Goal: Information Seeking & Learning: Learn about a topic

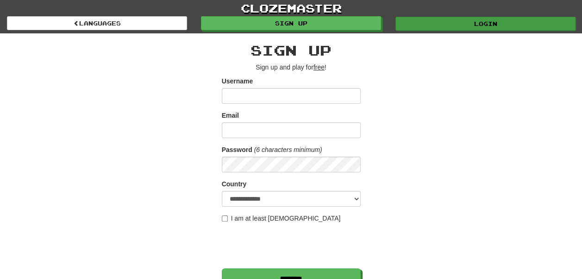
type input "******"
click at [490, 22] on link "Login" at bounding box center [485, 24] width 180 height 14
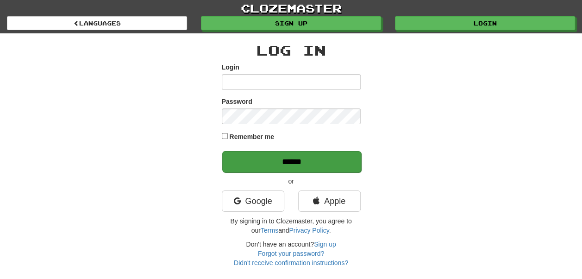
type input "******"
click at [293, 161] on input "******" at bounding box center [291, 161] width 139 height 21
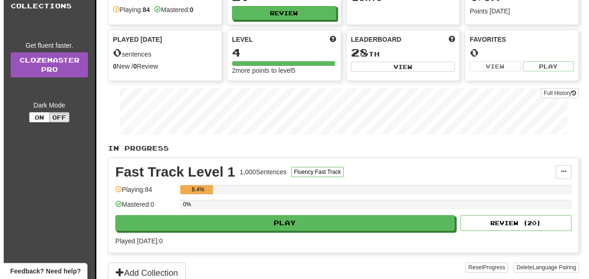
scroll to position [95, 0]
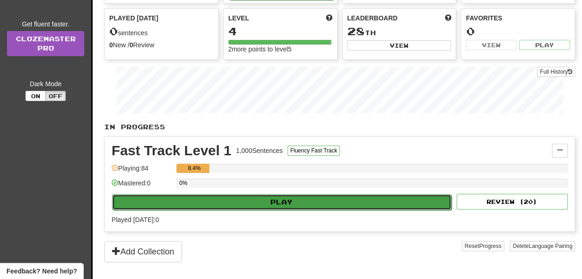
click at [302, 198] on button "Play" at bounding box center [281, 202] width 339 height 16
select select "**"
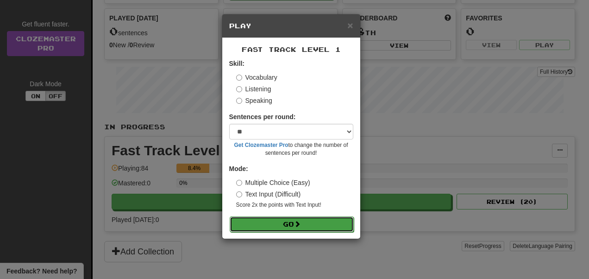
click at [304, 220] on button "Go" at bounding box center [292, 224] width 124 height 16
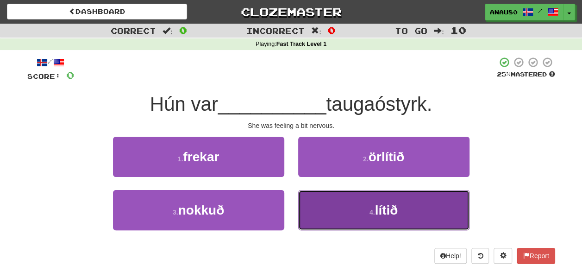
click at [338, 215] on button "4 . lítið" at bounding box center [383, 210] width 171 height 40
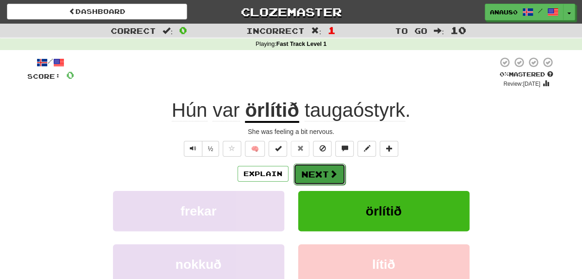
click at [322, 175] on button "Next" at bounding box center [319, 173] width 52 height 21
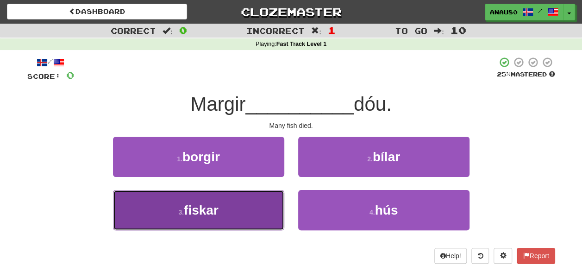
click at [229, 202] on button "3 . fiskar" at bounding box center [198, 210] width 171 height 40
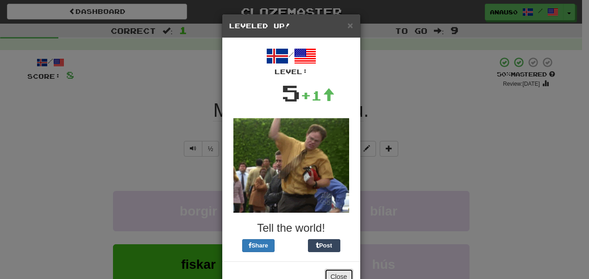
click at [337, 274] on button "Close" at bounding box center [338, 276] width 29 height 16
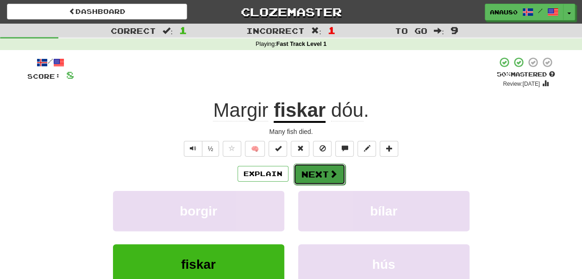
click at [325, 170] on button "Next" at bounding box center [319, 173] width 52 height 21
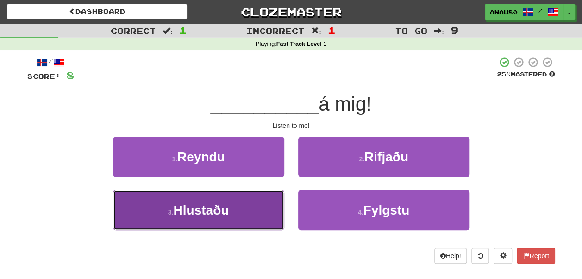
click at [250, 207] on button "3 . Hlustaðu" at bounding box center [198, 210] width 171 height 40
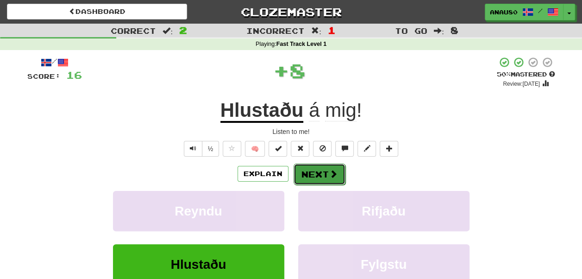
click at [322, 173] on button "Next" at bounding box center [319, 173] width 52 height 21
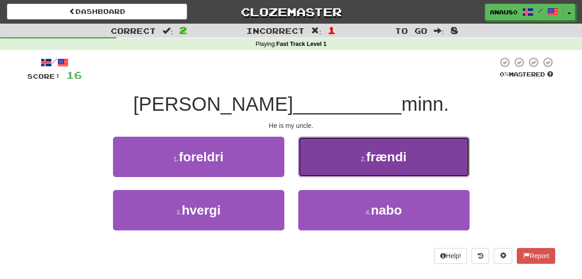
click at [338, 162] on button "2 . frændi" at bounding box center [383, 157] width 171 height 40
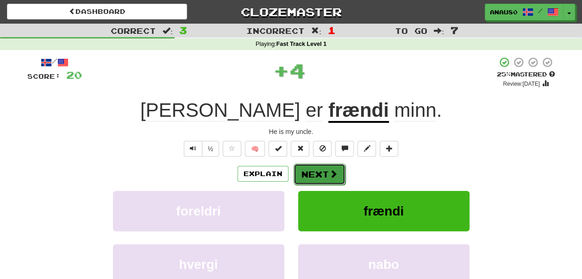
click at [315, 174] on button "Next" at bounding box center [319, 173] width 52 height 21
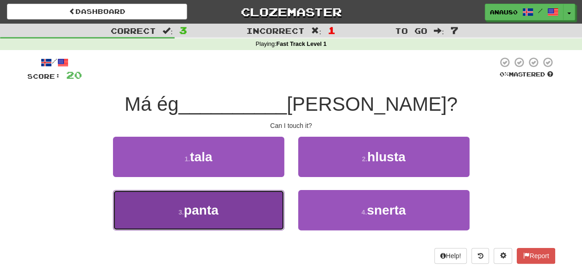
click at [244, 202] on button "3 . panta" at bounding box center [198, 210] width 171 height 40
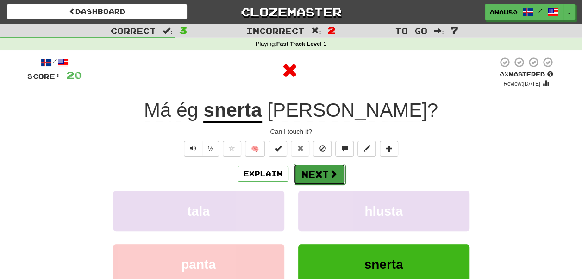
click at [317, 176] on button "Next" at bounding box center [319, 173] width 52 height 21
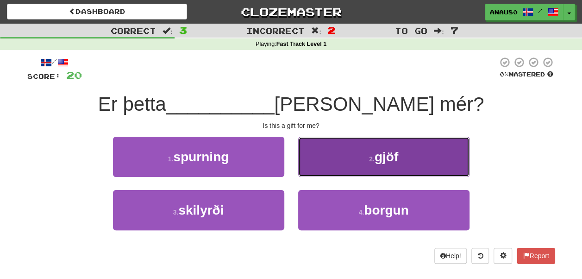
click at [342, 164] on button "2 . gjöf" at bounding box center [383, 157] width 171 height 40
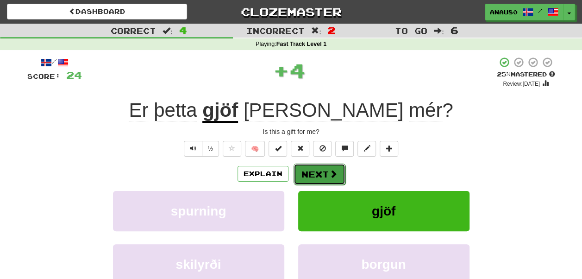
click at [316, 174] on button "Next" at bounding box center [319, 173] width 52 height 21
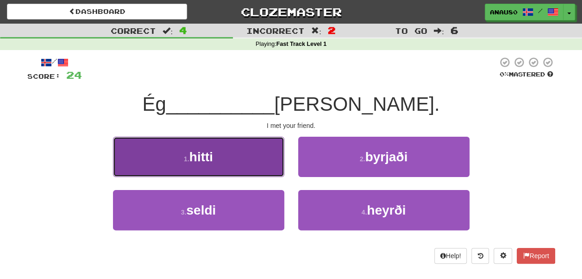
click at [260, 169] on button "1 . hitti" at bounding box center [198, 157] width 171 height 40
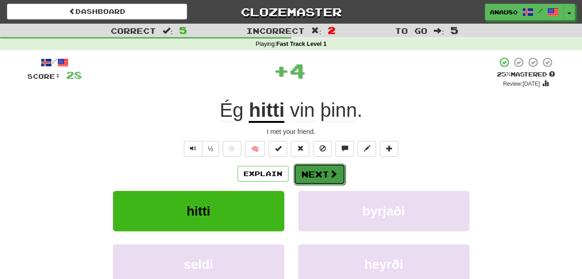
click at [318, 169] on button "Next" at bounding box center [319, 173] width 52 height 21
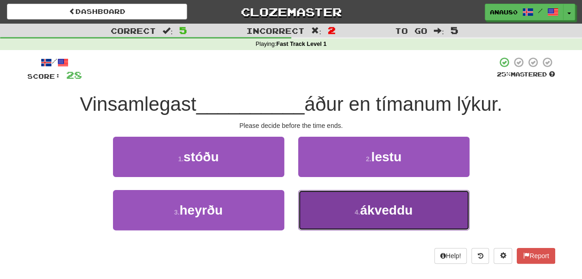
click at [333, 210] on button "4 . ákveddu" at bounding box center [383, 210] width 171 height 40
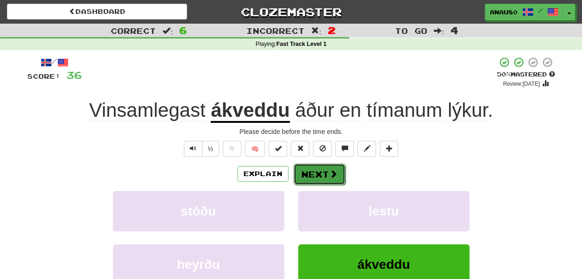
click at [319, 174] on button "Next" at bounding box center [319, 173] width 52 height 21
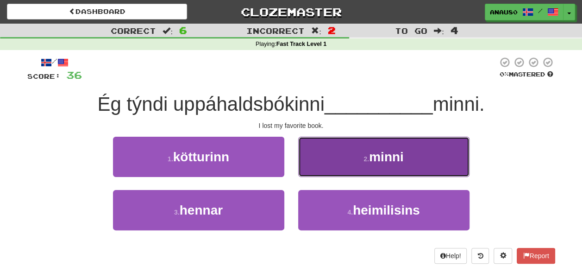
click at [335, 162] on button "2 . minni" at bounding box center [383, 157] width 171 height 40
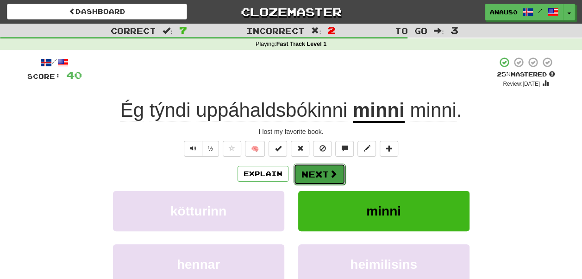
click at [318, 172] on button "Next" at bounding box center [319, 173] width 52 height 21
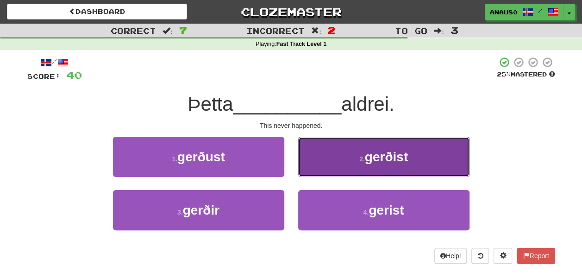
click at [329, 164] on button "2 . gerðist" at bounding box center [383, 157] width 171 height 40
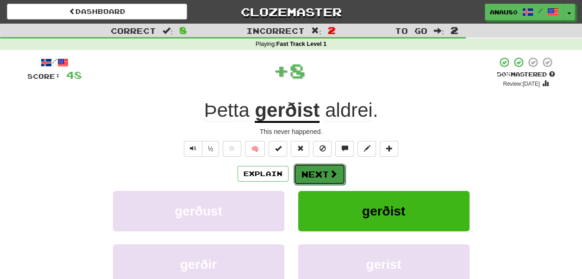
click at [318, 169] on button "Next" at bounding box center [319, 173] width 52 height 21
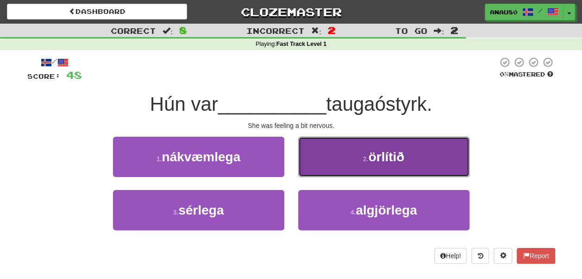
click at [328, 165] on button "2 . örlítið" at bounding box center [383, 157] width 171 height 40
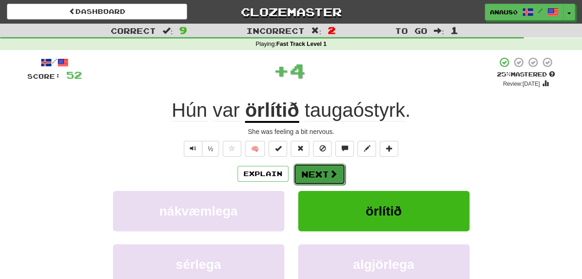
click at [320, 171] on button "Next" at bounding box center [319, 173] width 52 height 21
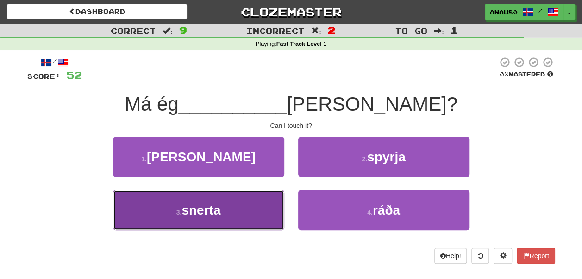
click at [231, 203] on button "3 . snerta" at bounding box center [198, 210] width 171 height 40
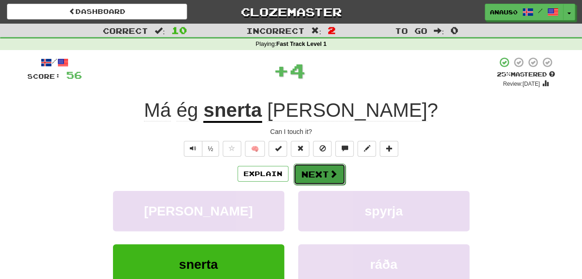
click at [324, 175] on button "Next" at bounding box center [319, 173] width 52 height 21
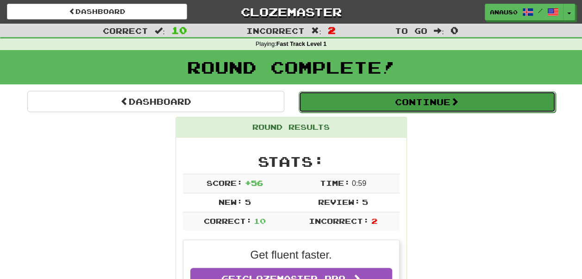
click at [449, 104] on button "Continue" at bounding box center [427, 101] width 257 height 21
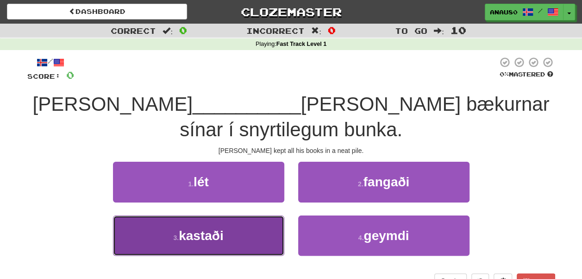
click at [241, 215] on button "3 . kastaði" at bounding box center [198, 235] width 171 height 40
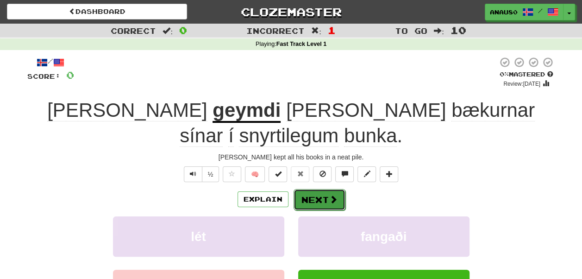
click at [321, 189] on button "Next" at bounding box center [319, 199] width 52 height 21
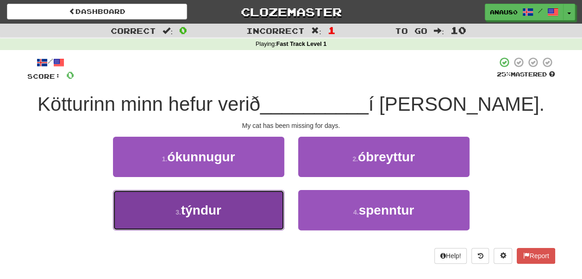
click at [249, 209] on button "3 . týndur" at bounding box center [198, 210] width 171 height 40
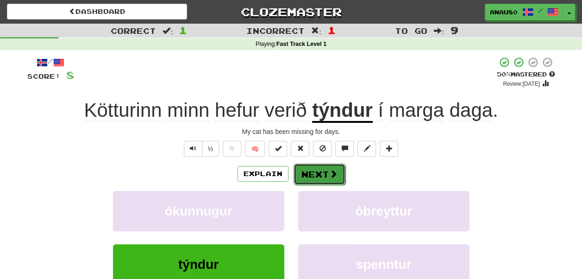
click at [318, 175] on button "Next" at bounding box center [319, 173] width 52 height 21
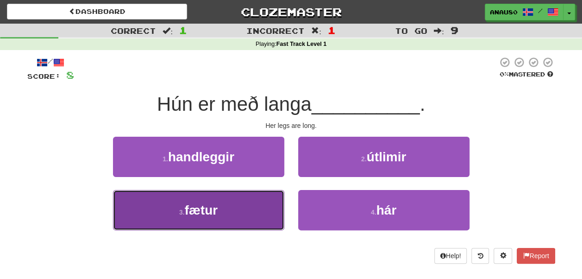
click at [230, 210] on button "3 . fætur" at bounding box center [198, 210] width 171 height 40
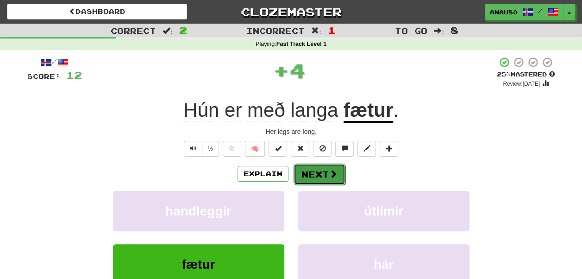
click at [327, 173] on button "Next" at bounding box center [319, 173] width 52 height 21
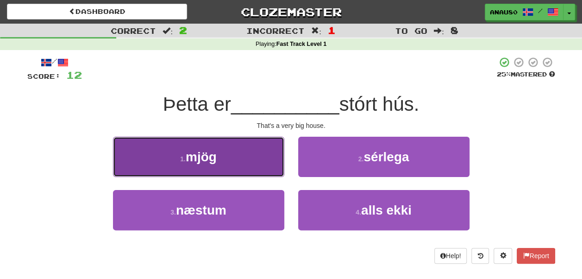
click at [241, 154] on button "1 . mjög" at bounding box center [198, 157] width 171 height 40
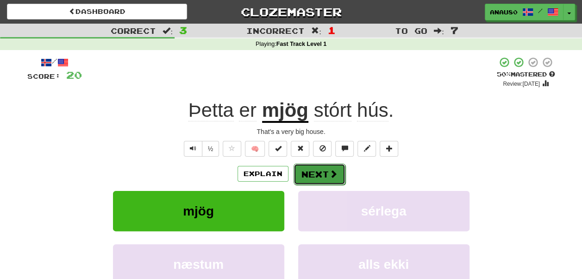
click at [319, 171] on button "Next" at bounding box center [319, 173] width 52 height 21
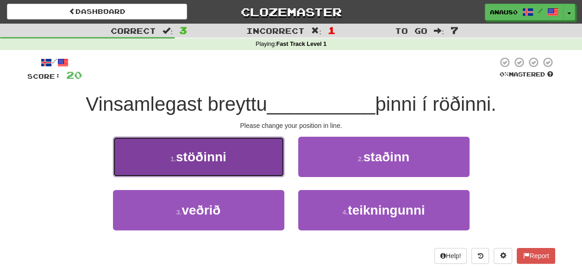
click at [244, 161] on button "1 . stöðinni" at bounding box center [198, 157] width 171 height 40
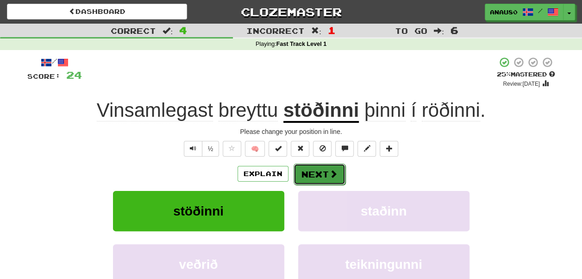
click at [312, 174] on button "Next" at bounding box center [319, 173] width 52 height 21
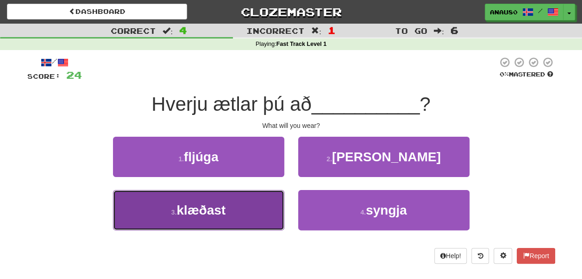
click at [247, 207] on button "3 . klæðast" at bounding box center [198, 210] width 171 height 40
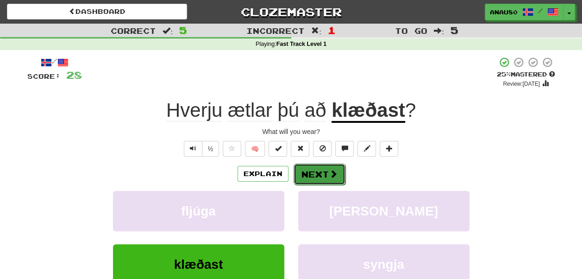
click at [323, 171] on button "Next" at bounding box center [319, 173] width 52 height 21
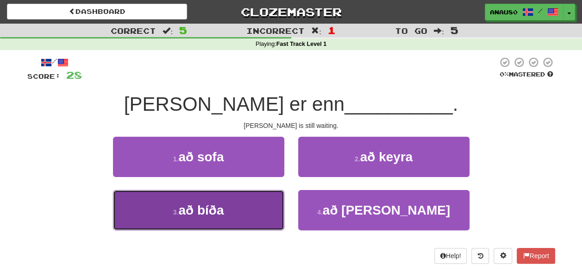
click at [250, 207] on button "3 . að bíða" at bounding box center [198, 210] width 171 height 40
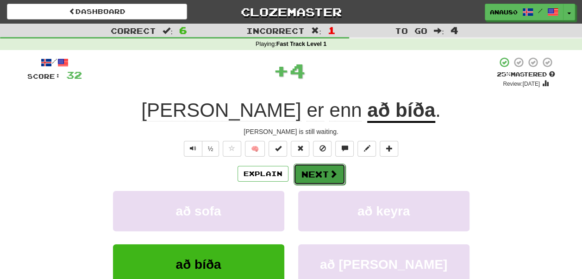
click at [329, 175] on span at bounding box center [333, 173] width 8 height 8
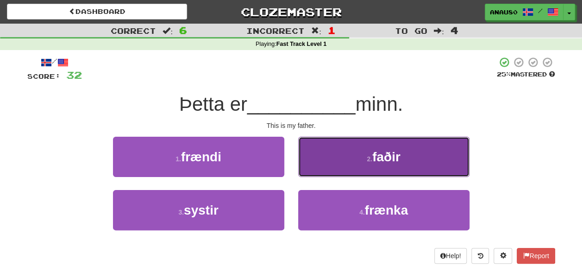
click at [339, 162] on button "2 . faðir" at bounding box center [383, 157] width 171 height 40
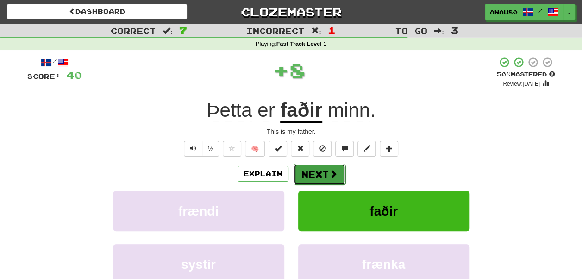
click at [316, 171] on button "Next" at bounding box center [319, 173] width 52 height 21
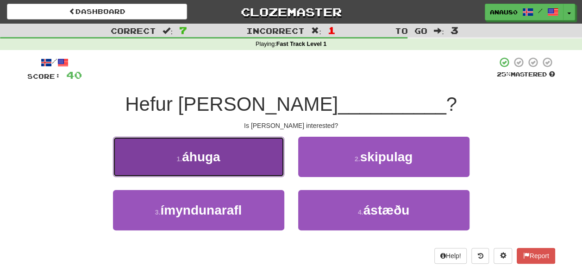
click at [238, 167] on button "1 . áhuga" at bounding box center [198, 157] width 171 height 40
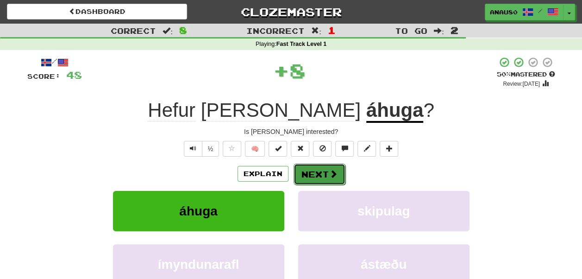
click at [313, 170] on button "Next" at bounding box center [319, 173] width 52 height 21
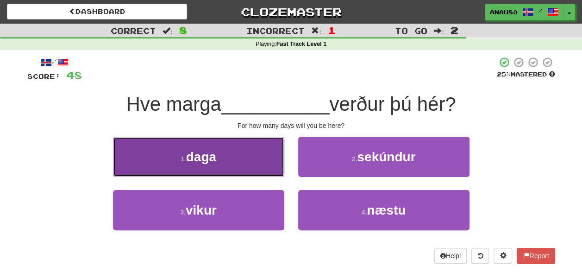
click at [239, 167] on button "1 . daga" at bounding box center [198, 157] width 171 height 40
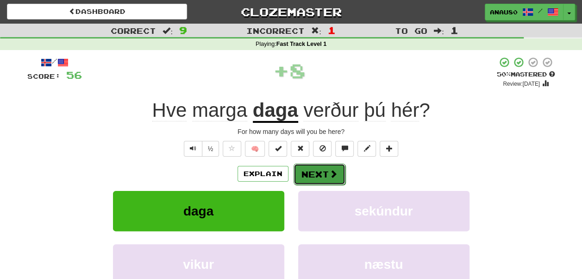
click at [325, 168] on button "Next" at bounding box center [319, 173] width 52 height 21
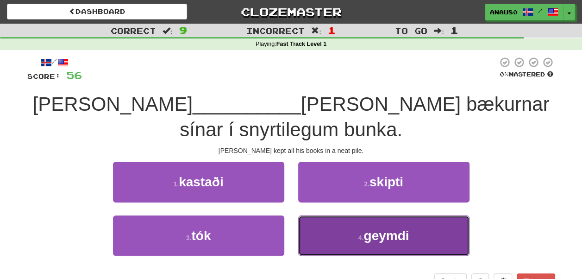
click at [332, 215] on button "4 . geymdi" at bounding box center [383, 235] width 171 height 40
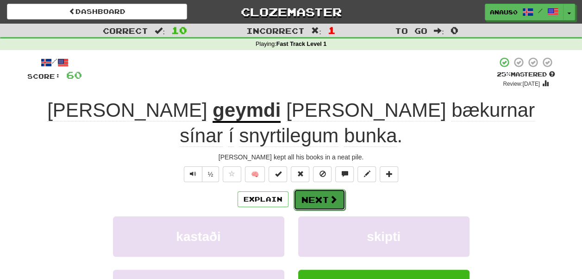
click at [320, 189] on button "Next" at bounding box center [319, 199] width 52 height 21
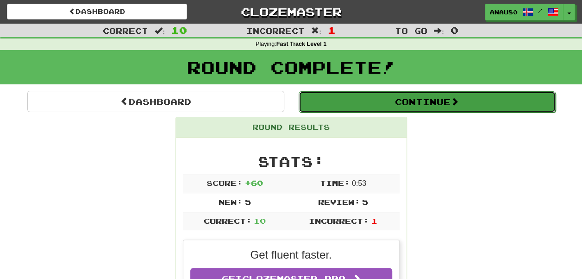
click at [444, 101] on button "Continue" at bounding box center [427, 101] width 257 height 21
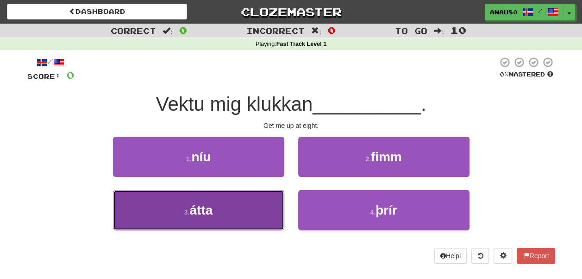
click at [250, 207] on button "3 . átta" at bounding box center [198, 210] width 171 height 40
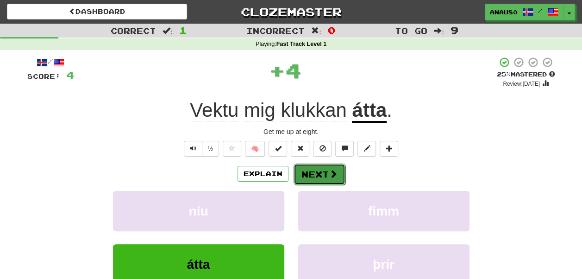
click at [318, 180] on button "Next" at bounding box center [319, 173] width 52 height 21
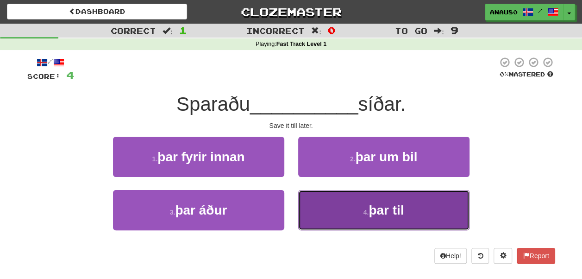
click at [329, 219] on button "4 . þar til" at bounding box center [383, 210] width 171 height 40
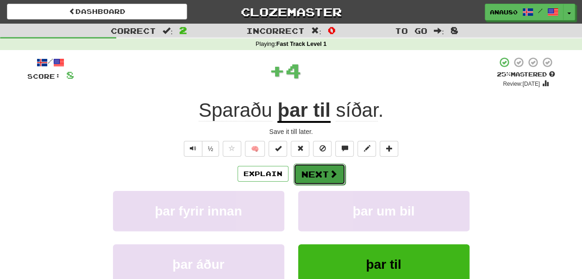
click at [318, 173] on button "Next" at bounding box center [319, 173] width 52 height 21
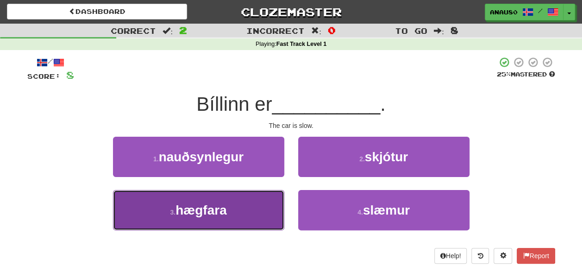
click at [250, 210] on button "3 . hægfara" at bounding box center [198, 210] width 171 height 40
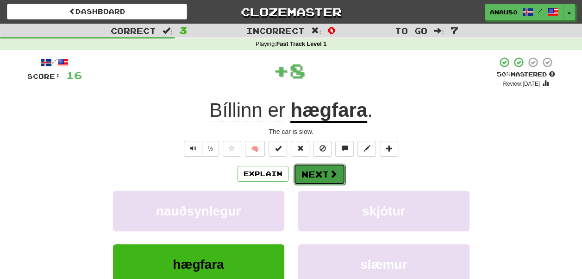
click at [322, 170] on button "Next" at bounding box center [319, 173] width 52 height 21
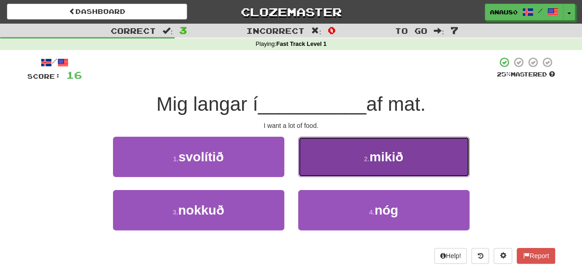
click at [337, 157] on button "2 . mikið" at bounding box center [383, 157] width 171 height 40
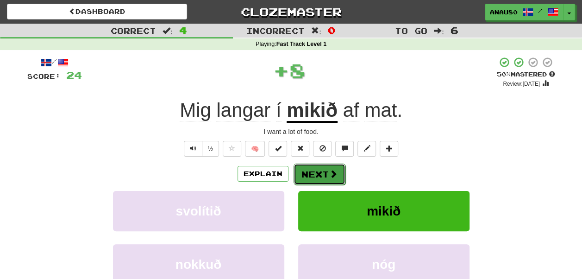
click at [313, 170] on button "Next" at bounding box center [319, 173] width 52 height 21
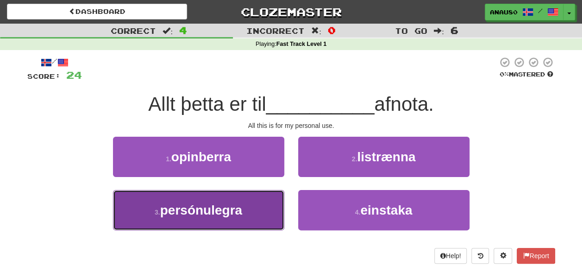
click at [253, 210] on button "3 . persónulegra" at bounding box center [198, 210] width 171 height 40
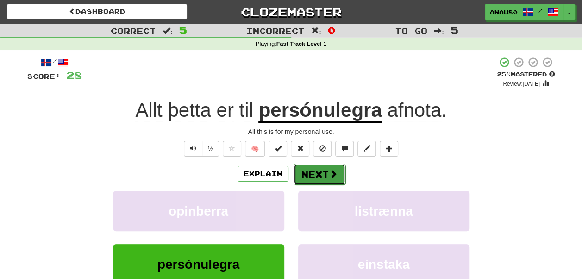
click at [319, 174] on button "Next" at bounding box center [319, 173] width 52 height 21
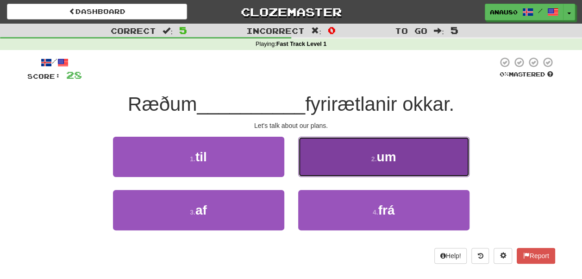
click at [337, 164] on button "2 . um" at bounding box center [383, 157] width 171 height 40
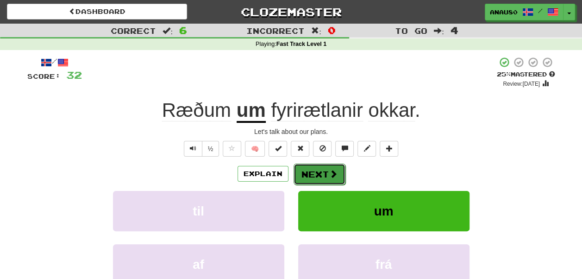
click at [320, 172] on button "Next" at bounding box center [319, 173] width 52 height 21
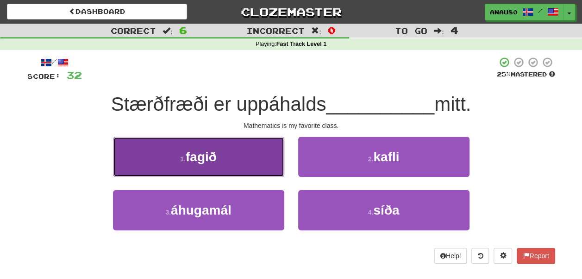
click at [232, 162] on button "1 . fagið" at bounding box center [198, 157] width 171 height 40
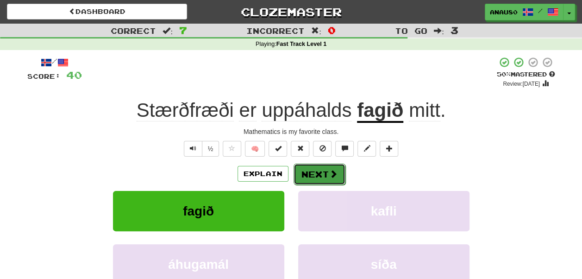
click at [320, 177] on button "Next" at bounding box center [319, 173] width 52 height 21
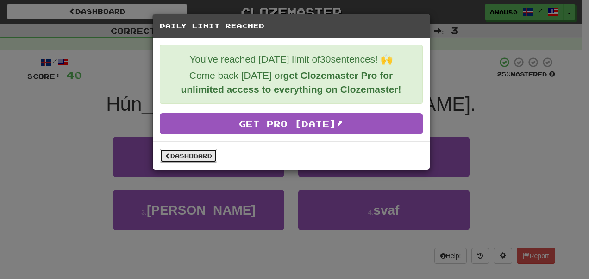
click at [196, 155] on link "Dashboard" at bounding box center [188, 156] width 57 height 14
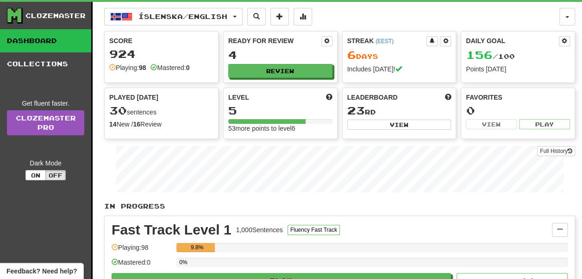
scroll to position [16, 0]
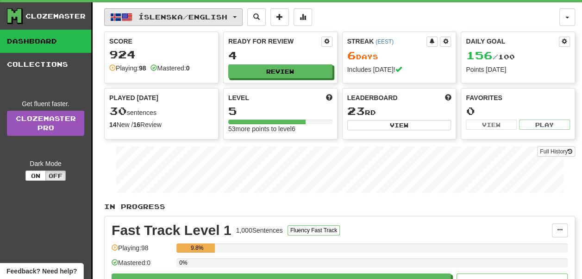
click at [227, 18] on span "Íslenska / English" at bounding box center [182, 17] width 89 height 8
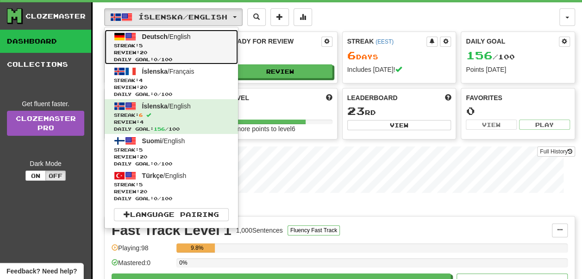
click at [203, 43] on span "Streak: 5" at bounding box center [171, 45] width 115 height 7
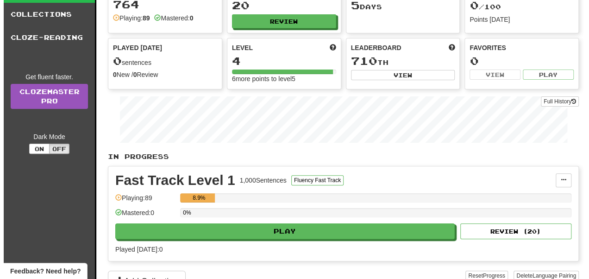
scroll to position [66, 0]
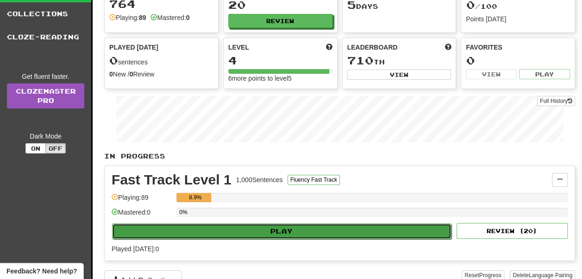
click at [288, 229] on button "Play" at bounding box center [281, 231] width 339 height 16
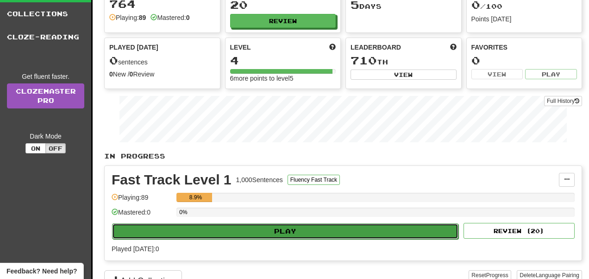
select select "**"
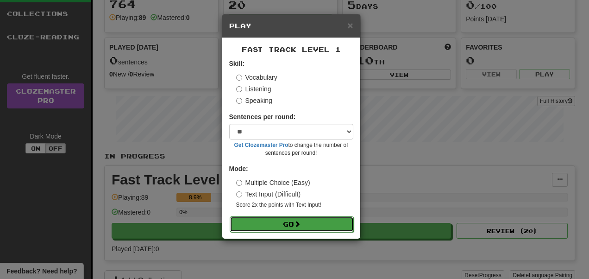
click at [287, 227] on button "Go" at bounding box center [292, 224] width 124 height 16
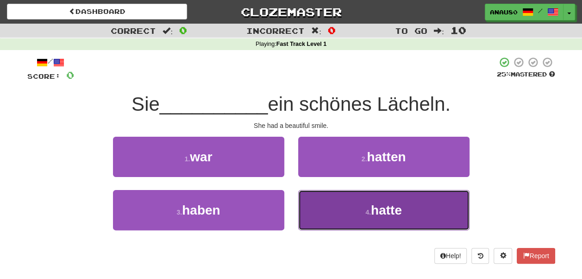
click at [347, 213] on button "4 . hatte" at bounding box center [383, 210] width 171 height 40
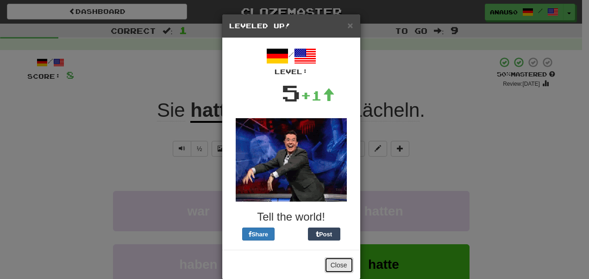
click at [333, 261] on button "Close" at bounding box center [338, 265] width 29 height 16
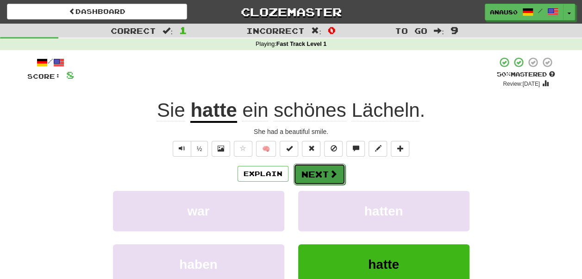
click at [326, 169] on button "Next" at bounding box center [319, 173] width 52 height 21
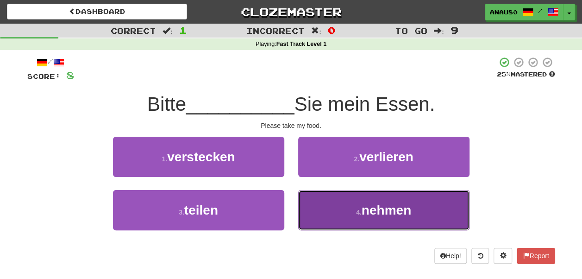
click at [333, 211] on button "4 . nehmen" at bounding box center [383, 210] width 171 height 40
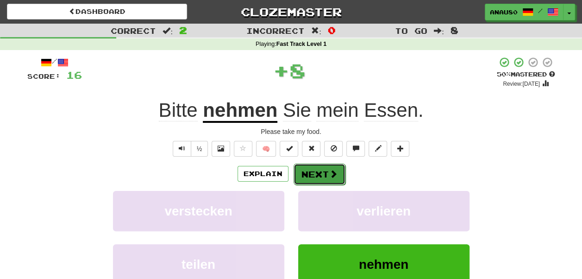
click at [325, 173] on button "Next" at bounding box center [319, 173] width 52 height 21
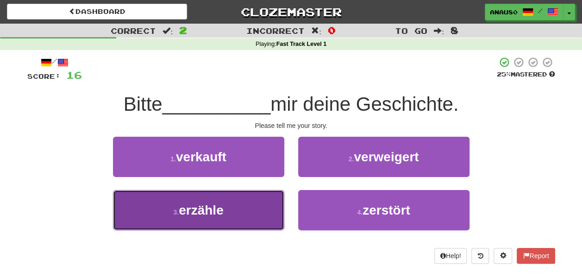
click at [257, 206] on button "3 . erzähle" at bounding box center [198, 210] width 171 height 40
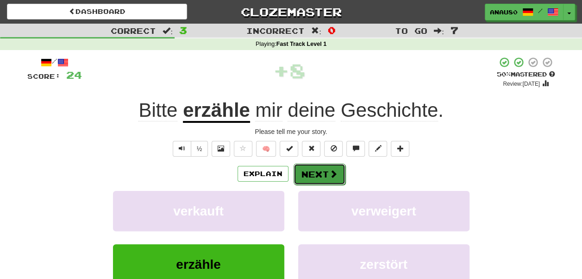
click at [324, 169] on button "Next" at bounding box center [319, 173] width 52 height 21
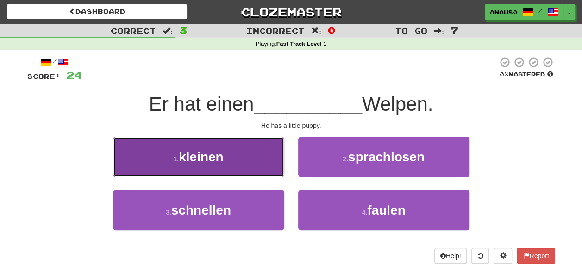
click at [240, 158] on button "1 . kleinen" at bounding box center [198, 157] width 171 height 40
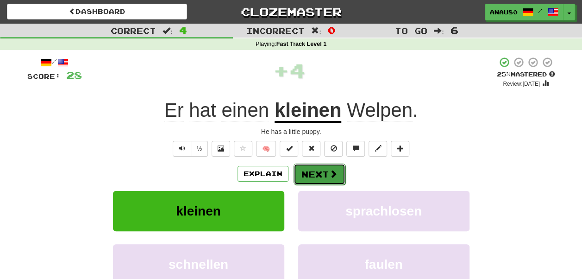
click at [321, 173] on button "Next" at bounding box center [319, 173] width 52 height 21
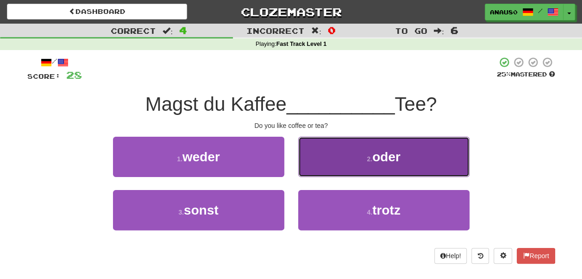
click at [343, 162] on button "2 . oder" at bounding box center [383, 157] width 171 height 40
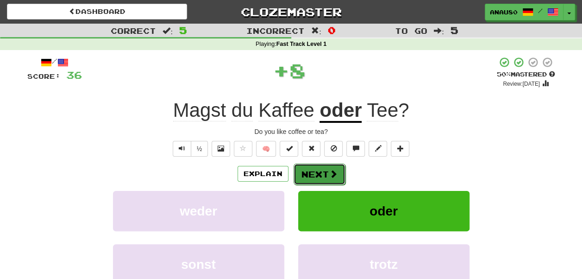
click at [320, 171] on button "Next" at bounding box center [319, 173] width 52 height 21
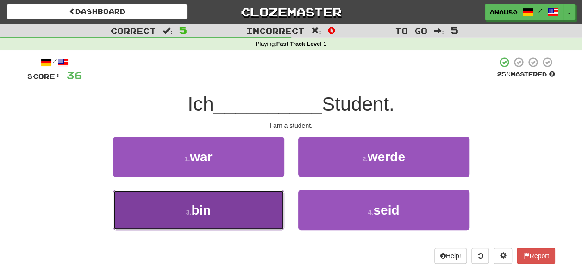
click at [242, 213] on button "3 . bin" at bounding box center [198, 210] width 171 height 40
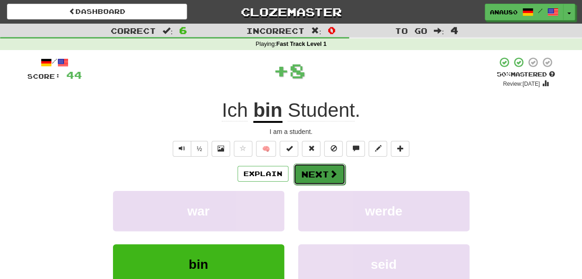
click at [321, 168] on button "Next" at bounding box center [319, 173] width 52 height 21
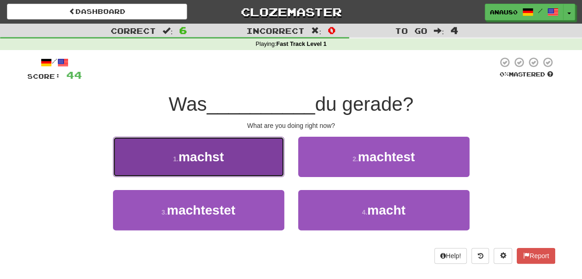
click at [262, 162] on button "1 . machst" at bounding box center [198, 157] width 171 height 40
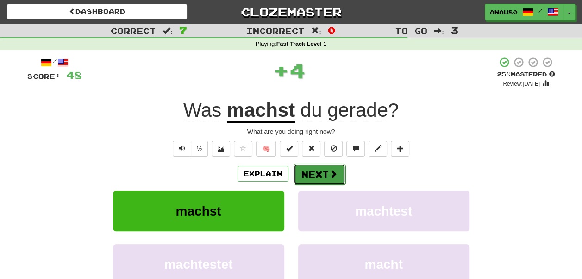
click at [318, 172] on button "Next" at bounding box center [319, 173] width 52 height 21
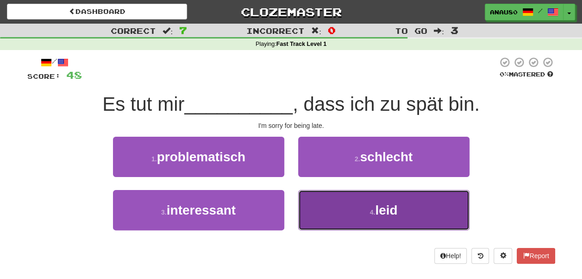
click at [326, 213] on button "4 . leid" at bounding box center [383, 210] width 171 height 40
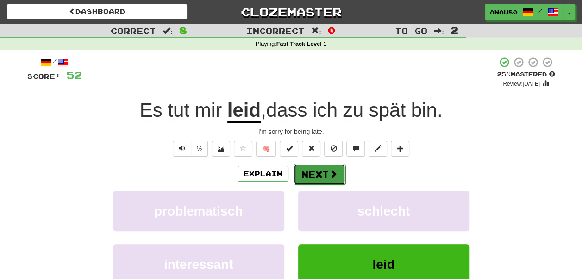
click at [320, 172] on button "Next" at bounding box center [319, 173] width 52 height 21
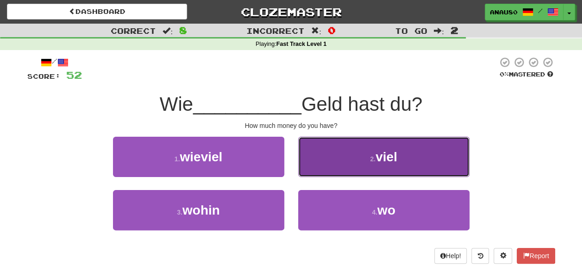
click at [339, 166] on button "2 . viel" at bounding box center [383, 157] width 171 height 40
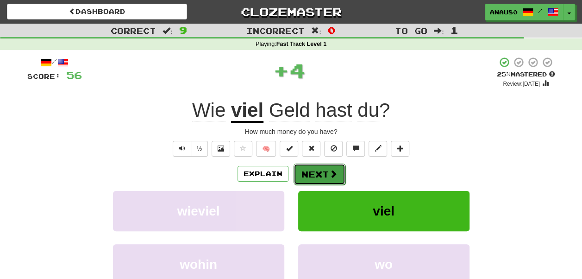
click at [322, 171] on button "Next" at bounding box center [319, 173] width 52 height 21
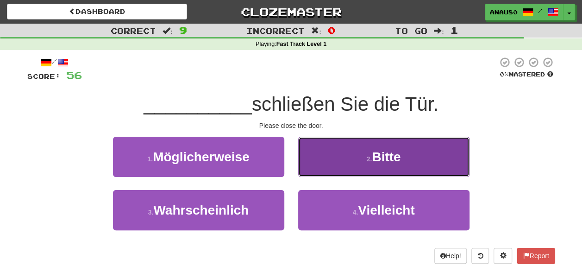
click at [340, 165] on button "2 . Bitte" at bounding box center [383, 157] width 171 height 40
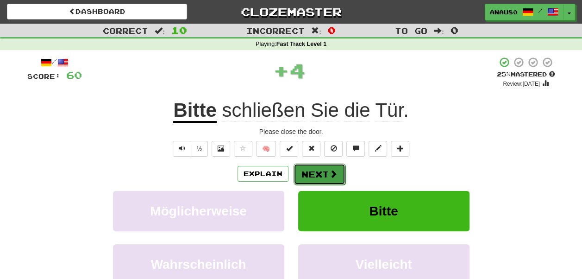
click at [320, 173] on button "Next" at bounding box center [319, 173] width 52 height 21
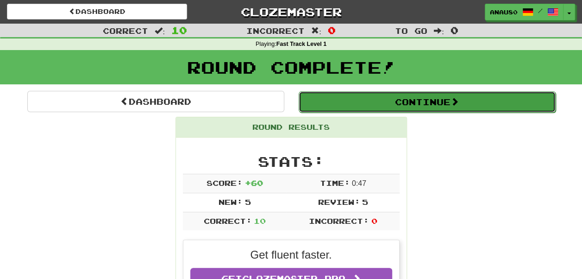
click at [436, 99] on button "Continue" at bounding box center [427, 101] width 257 height 21
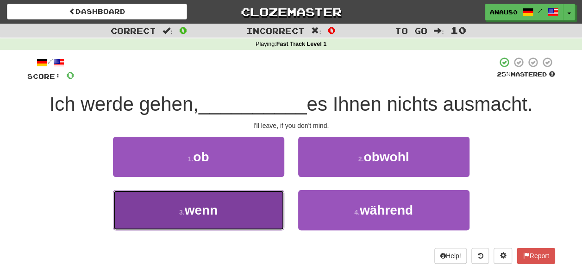
click at [237, 211] on button "3 . wenn" at bounding box center [198, 210] width 171 height 40
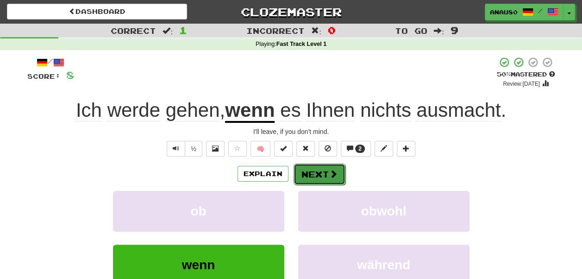
click at [317, 175] on button "Next" at bounding box center [319, 173] width 52 height 21
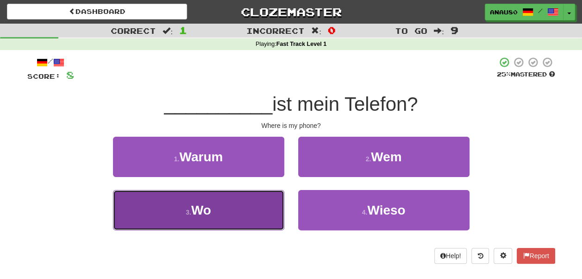
click at [232, 212] on button "3 . Wo" at bounding box center [198, 210] width 171 height 40
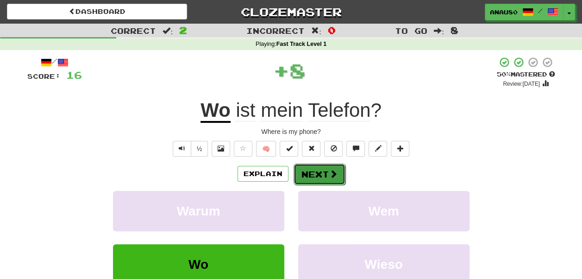
click at [317, 176] on button "Next" at bounding box center [319, 173] width 52 height 21
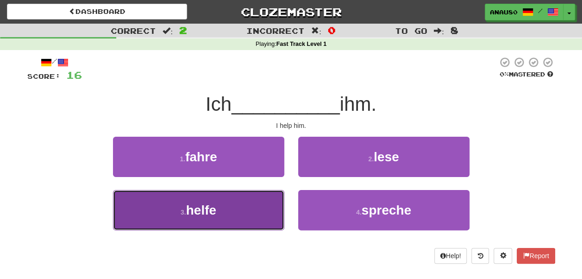
click at [248, 205] on button "3 . helfe" at bounding box center [198, 210] width 171 height 40
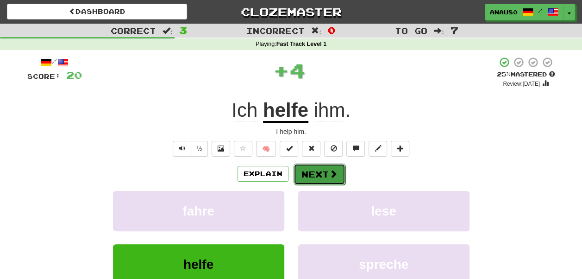
click at [319, 172] on button "Next" at bounding box center [319, 173] width 52 height 21
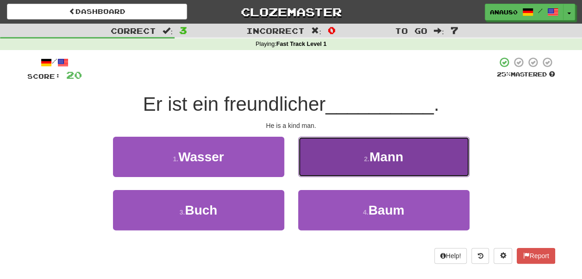
click at [332, 164] on button "2 . Mann" at bounding box center [383, 157] width 171 height 40
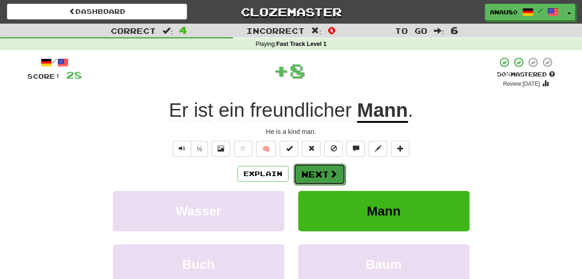
click at [315, 173] on button "Next" at bounding box center [319, 173] width 52 height 21
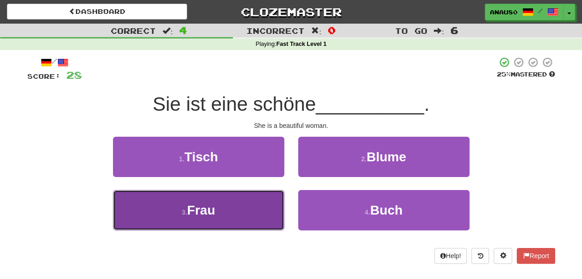
click at [250, 203] on button "3 . Frau" at bounding box center [198, 210] width 171 height 40
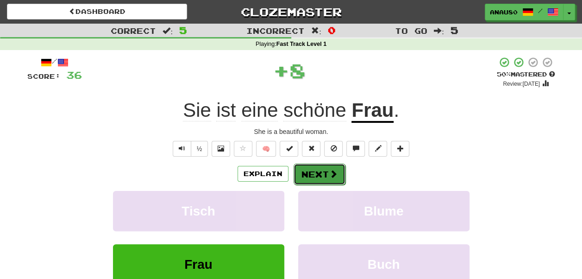
click at [313, 171] on button "Next" at bounding box center [319, 173] width 52 height 21
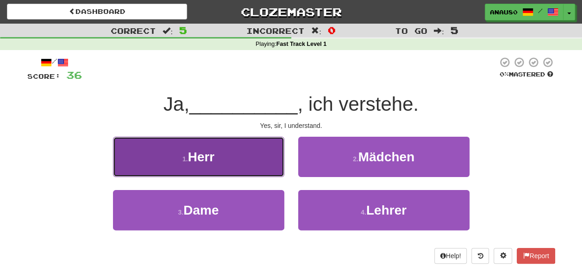
click at [255, 167] on button "1 . Herr" at bounding box center [198, 157] width 171 height 40
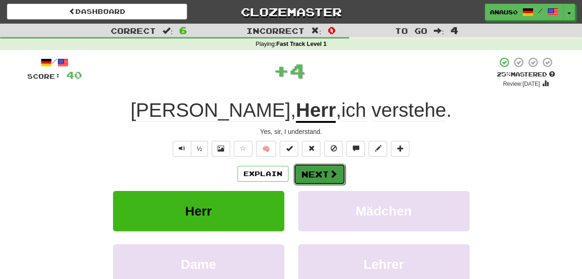
click at [317, 170] on button "Next" at bounding box center [319, 173] width 52 height 21
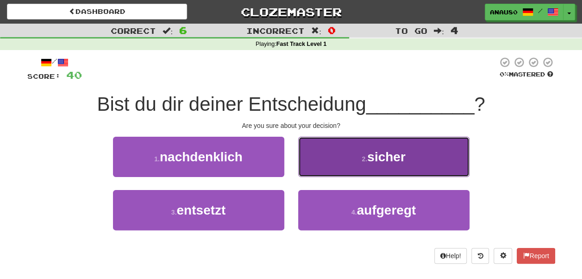
click at [335, 166] on button "2 . sicher" at bounding box center [383, 157] width 171 height 40
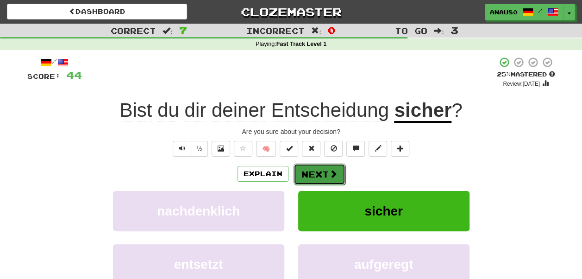
click at [325, 173] on button "Next" at bounding box center [319, 173] width 52 height 21
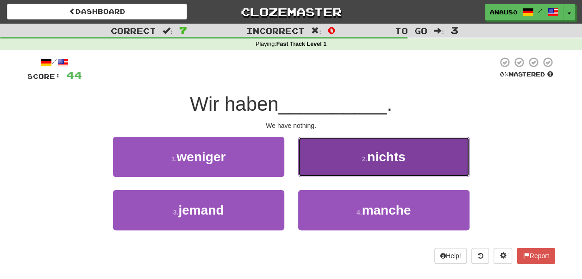
click at [343, 166] on button "2 . nichts" at bounding box center [383, 157] width 171 height 40
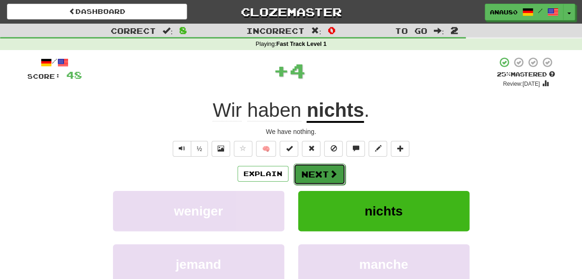
click at [322, 171] on button "Next" at bounding box center [319, 173] width 52 height 21
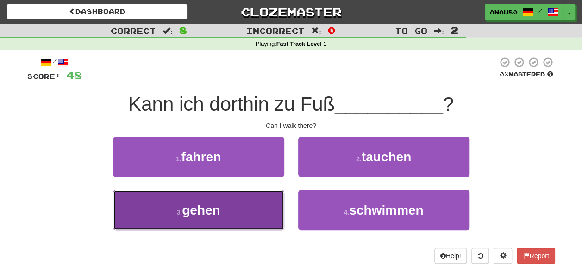
click at [259, 209] on button "3 . gehen" at bounding box center [198, 210] width 171 height 40
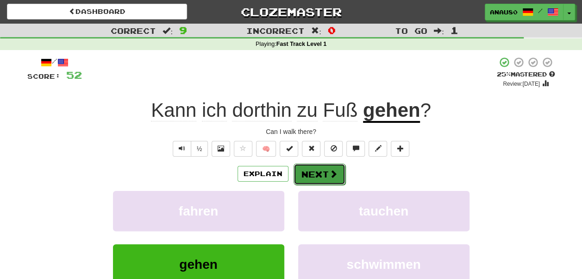
click at [321, 174] on button "Next" at bounding box center [319, 173] width 52 height 21
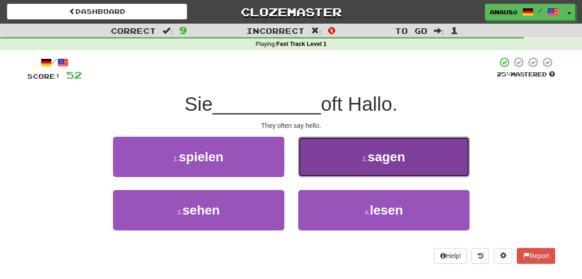
click at [336, 162] on button "2 . sagen" at bounding box center [383, 157] width 171 height 40
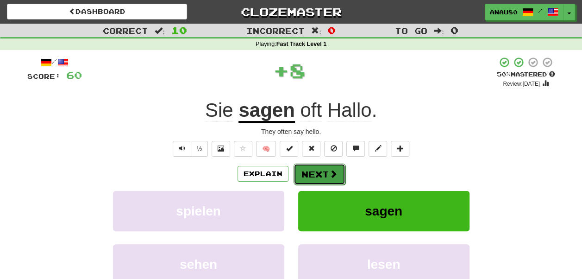
click at [324, 174] on button "Next" at bounding box center [319, 173] width 52 height 21
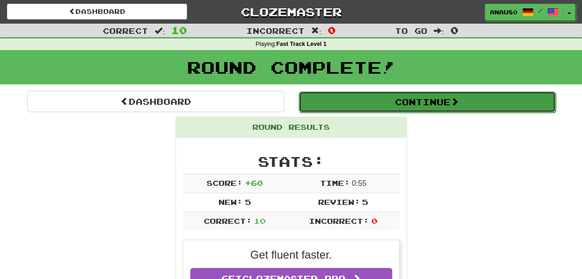
click at [431, 101] on button "Continue" at bounding box center [427, 101] width 257 height 21
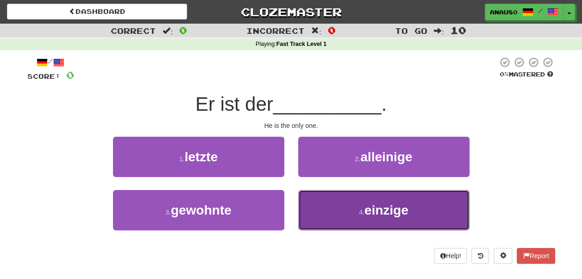
click at [355, 207] on button "4 . einzige" at bounding box center [383, 210] width 171 height 40
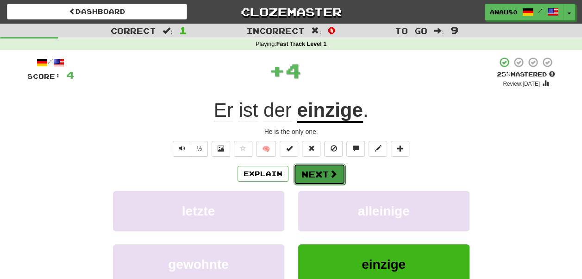
click at [325, 170] on button "Next" at bounding box center [319, 173] width 52 height 21
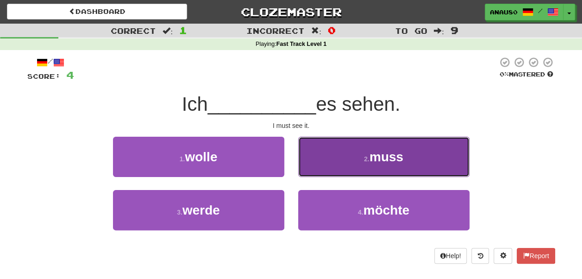
click at [335, 164] on button "2 . muss" at bounding box center [383, 157] width 171 height 40
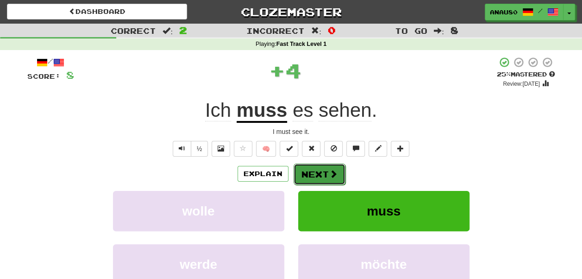
click at [314, 173] on button "Next" at bounding box center [319, 173] width 52 height 21
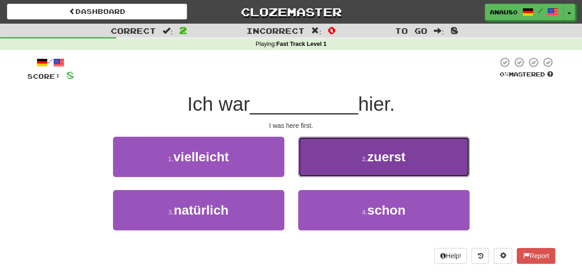
click at [342, 166] on button "2 . zuerst" at bounding box center [383, 157] width 171 height 40
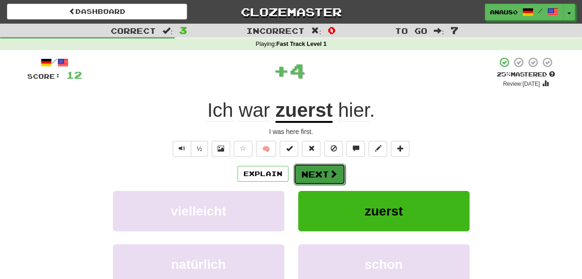
click at [324, 171] on button "Next" at bounding box center [319, 173] width 52 height 21
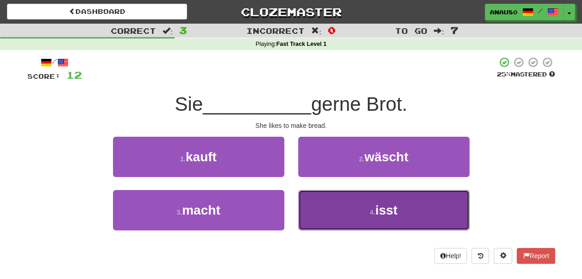
click at [338, 206] on button "4 . isst" at bounding box center [383, 210] width 171 height 40
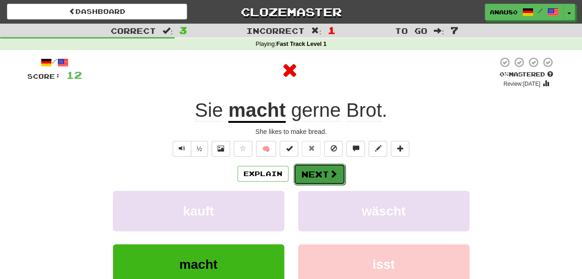
click at [315, 177] on button "Next" at bounding box center [319, 173] width 52 height 21
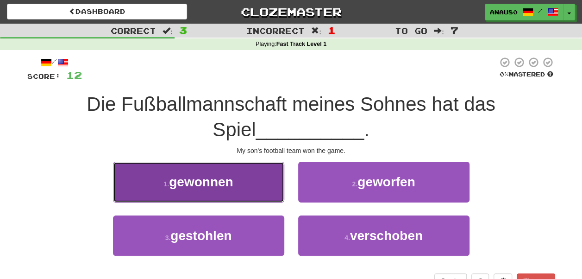
click at [250, 182] on button "1 . gewonnen" at bounding box center [198, 182] width 171 height 40
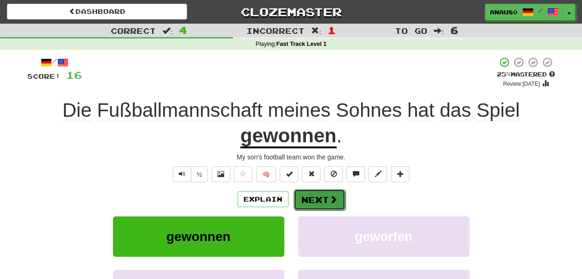
click at [317, 198] on button "Next" at bounding box center [319, 199] width 52 height 21
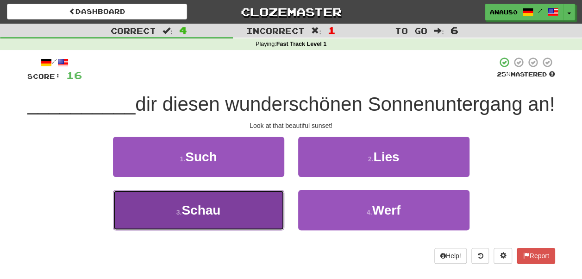
click at [245, 226] on button "3 . Schau" at bounding box center [198, 210] width 171 height 40
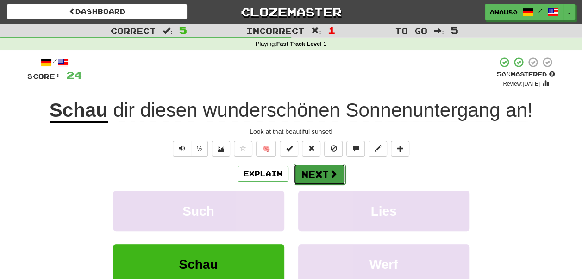
click at [325, 175] on button "Next" at bounding box center [319, 173] width 52 height 21
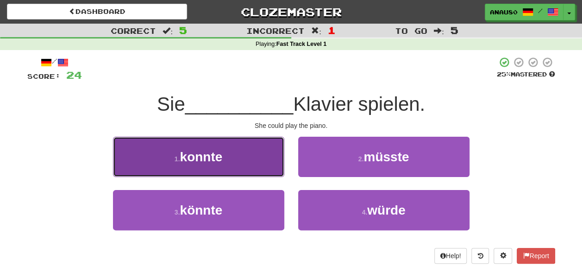
click at [250, 163] on button "1 . konnte" at bounding box center [198, 157] width 171 height 40
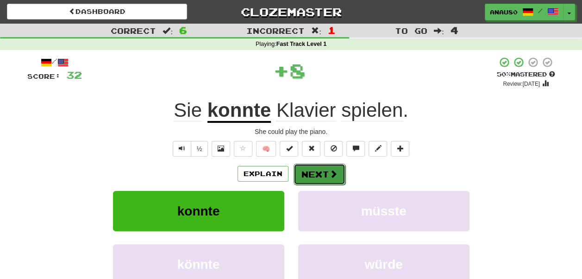
click at [321, 171] on button "Next" at bounding box center [319, 173] width 52 height 21
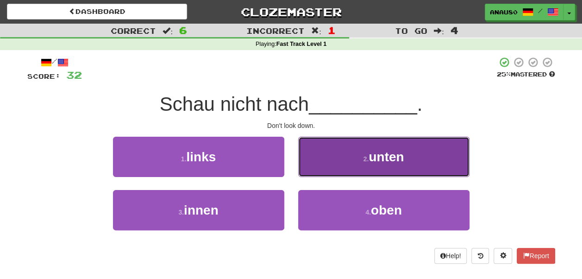
click at [347, 164] on button "2 . unten" at bounding box center [383, 157] width 171 height 40
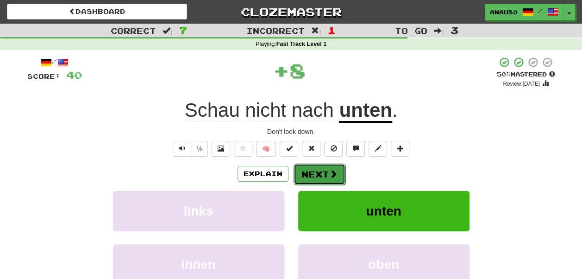
click at [321, 176] on button "Next" at bounding box center [319, 173] width 52 height 21
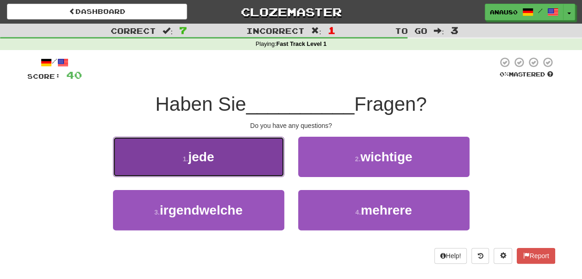
click at [252, 158] on button "1 . jede" at bounding box center [198, 157] width 171 height 40
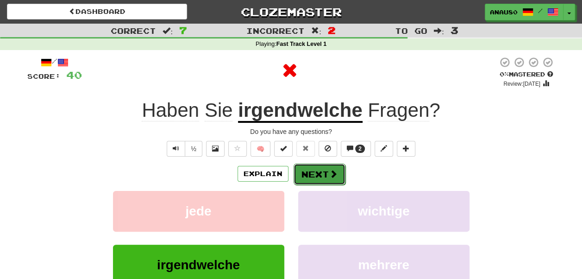
click at [318, 172] on button "Next" at bounding box center [319, 173] width 52 height 21
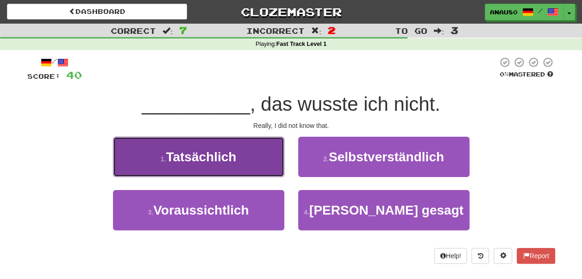
click at [241, 168] on button "1 . Tatsächlich" at bounding box center [198, 157] width 171 height 40
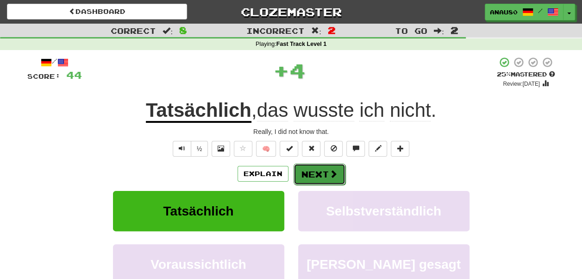
click at [312, 172] on button "Next" at bounding box center [319, 173] width 52 height 21
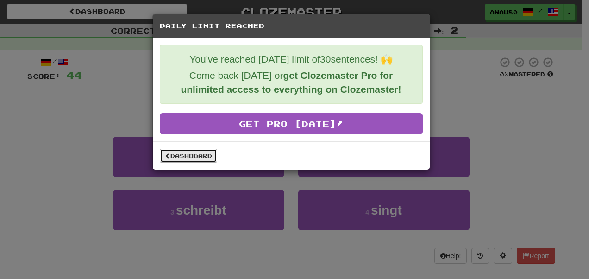
click at [203, 151] on link "Dashboard" at bounding box center [188, 156] width 57 height 14
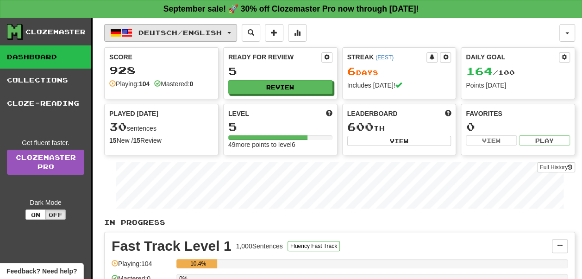
click at [237, 33] on button "Deutsch / English" at bounding box center [170, 33] width 133 height 18
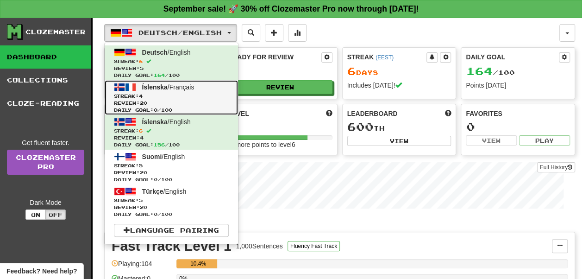
click at [203, 97] on span "Streak: 4" at bounding box center [171, 96] width 115 height 7
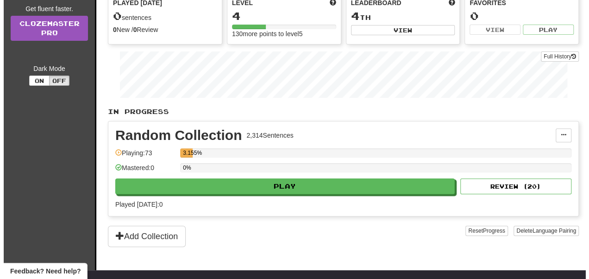
scroll to position [112, 0]
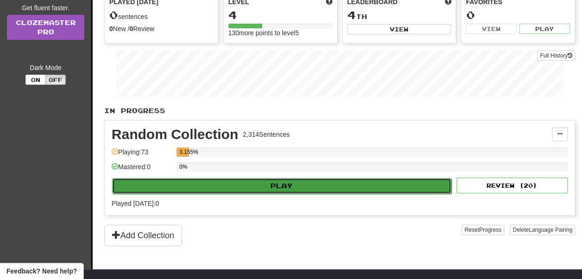
click at [291, 184] on button "Play" at bounding box center [281, 186] width 339 height 16
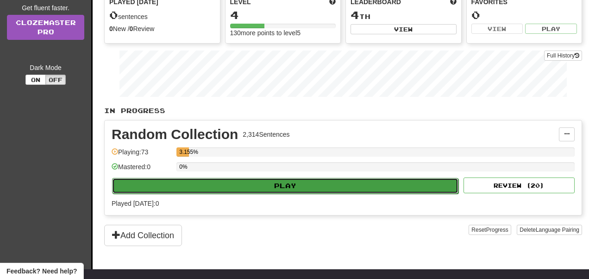
select select "**"
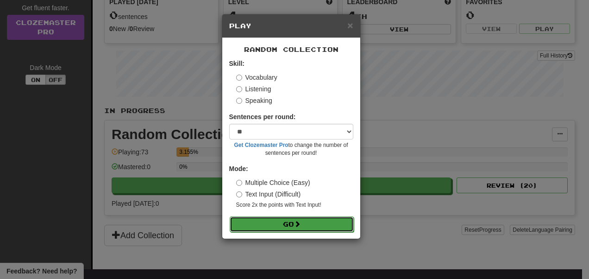
click at [292, 221] on button "Go" at bounding box center [292, 224] width 124 height 16
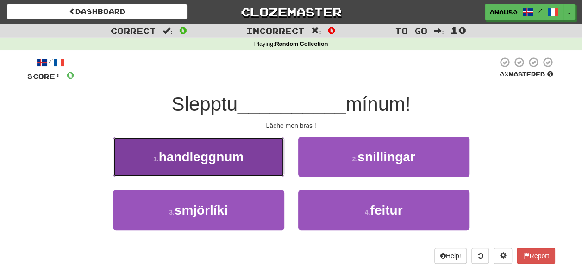
click at [252, 161] on button "1 . handleggnum" at bounding box center [198, 157] width 171 height 40
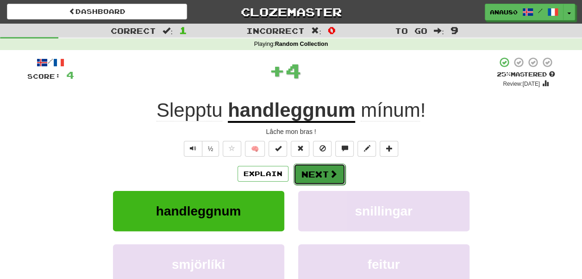
click at [318, 172] on button "Next" at bounding box center [319, 173] width 52 height 21
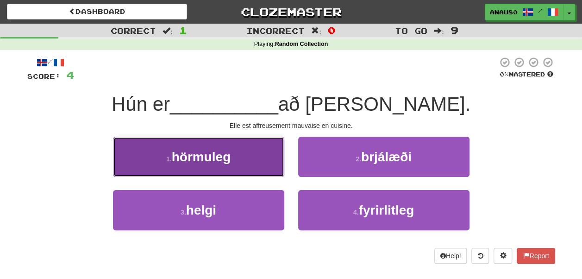
click at [256, 164] on button "1 . hörmuleg" at bounding box center [198, 157] width 171 height 40
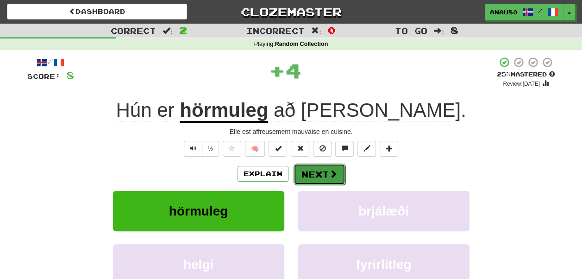
click at [308, 168] on button "Next" at bounding box center [319, 173] width 52 height 21
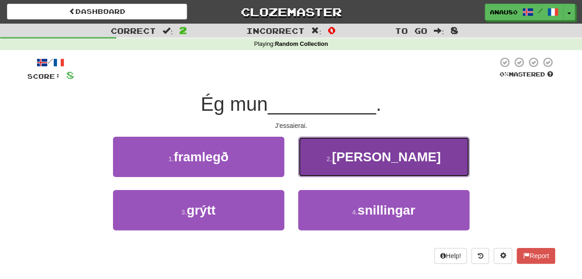
click at [329, 163] on button "2 . [PERSON_NAME]" at bounding box center [383, 157] width 171 height 40
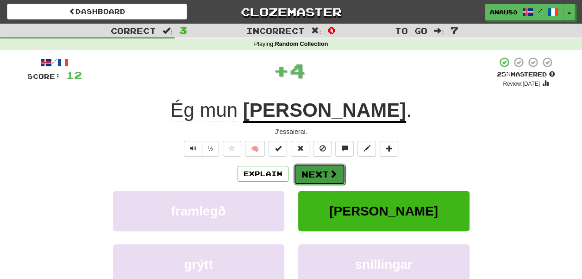
click at [316, 172] on button "Next" at bounding box center [319, 173] width 52 height 21
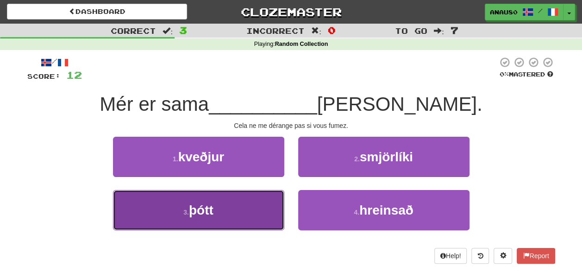
click at [231, 215] on button "3 . þótt" at bounding box center [198, 210] width 171 height 40
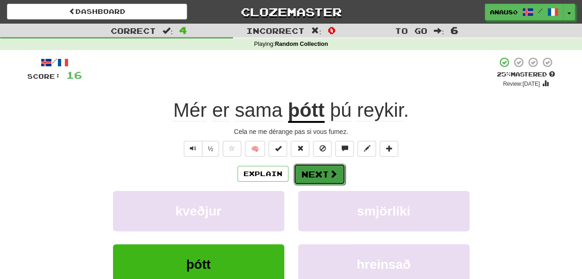
click at [326, 174] on button "Next" at bounding box center [319, 173] width 52 height 21
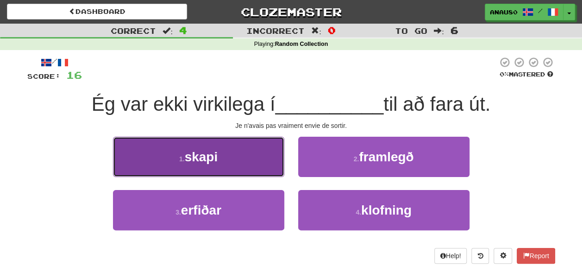
click at [209, 168] on button "1 . skapi" at bounding box center [198, 157] width 171 height 40
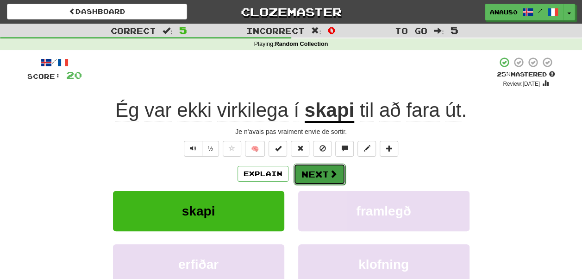
click at [309, 174] on button "Next" at bounding box center [319, 173] width 52 height 21
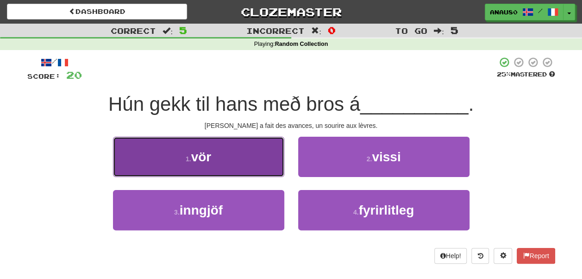
click at [240, 158] on button "1 . vör" at bounding box center [198, 157] width 171 height 40
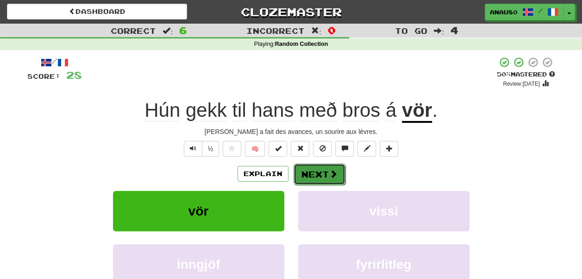
click at [329, 171] on span at bounding box center [333, 173] width 8 height 8
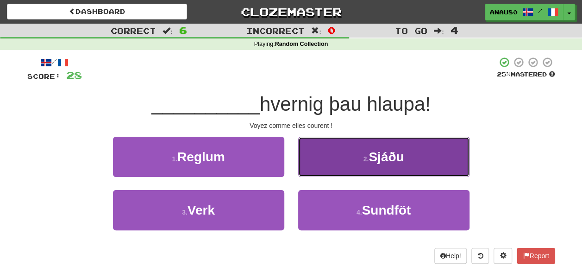
click at [344, 164] on button "2 . Sjáðu" at bounding box center [383, 157] width 171 height 40
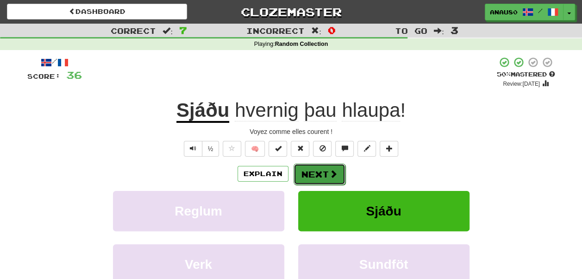
click at [323, 170] on button "Next" at bounding box center [319, 173] width 52 height 21
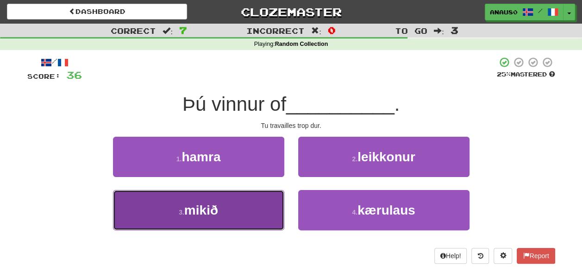
click at [251, 205] on button "3 . mikið" at bounding box center [198, 210] width 171 height 40
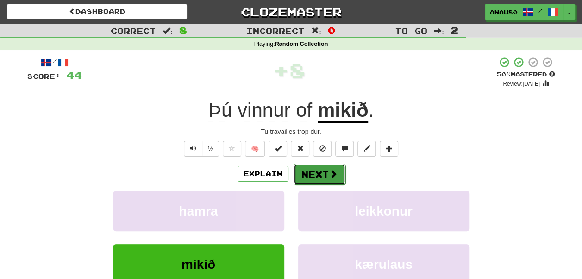
click at [323, 171] on button "Next" at bounding box center [319, 173] width 52 height 21
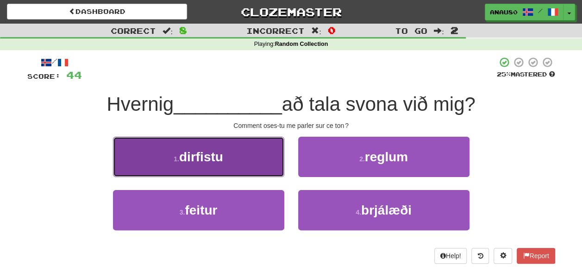
click at [252, 151] on button "1 . dirfistu" at bounding box center [198, 157] width 171 height 40
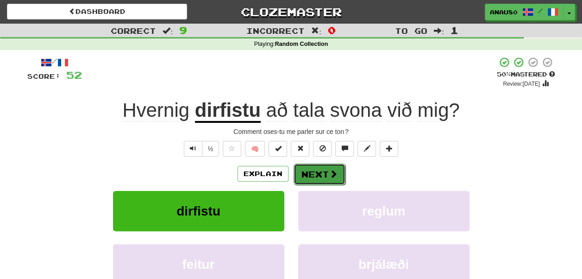
click at [309, 170] on button "Next" at bounding box center [319, 173] width 52 height 21
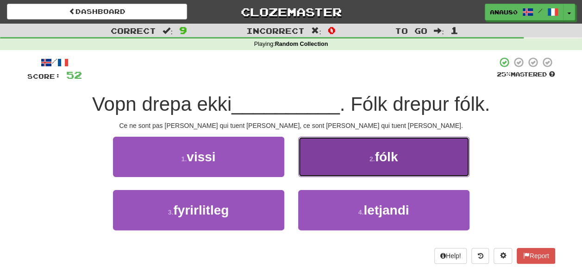
click at [333, 166] on button "2 . fólk" at bounding box center [383, 157] width 171 height 40
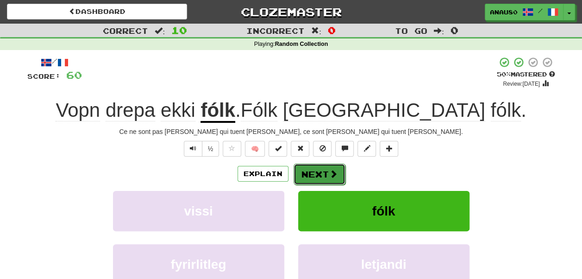
click at [320, 173] on button "Next" at bounding box center [319, 173] width 52 height 21
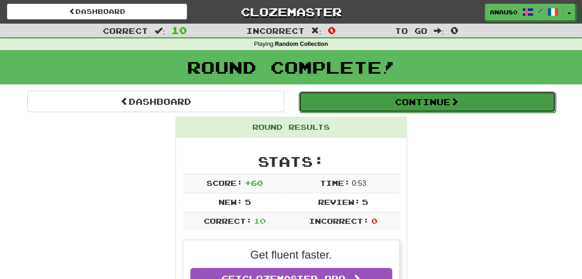
click at [437, 100] on button "Continue" at bounding box center [427, 101] width 257 height 21
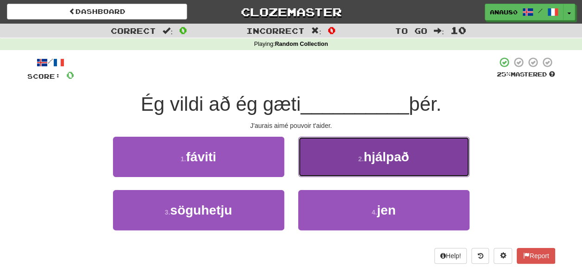
click at [385, 154] on span "hjálpað" at bounding box center [385, 157] width 45 height 14
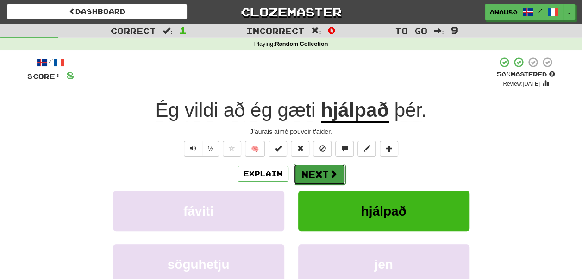
click at [320, 172] on button "Next" at bounding box center [319, 173] width 52 height 21
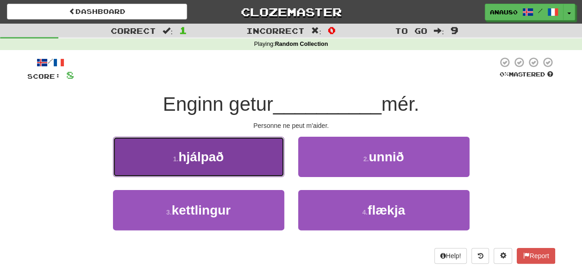
click at [246, 157] on button "1 . hjálpað" at bounding box center [198, 157] width 171 height 40
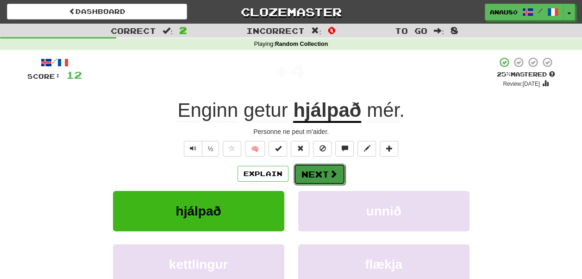
click at [308, 168] on button "Next" at bounding box center [319, 173] width 52 height 21
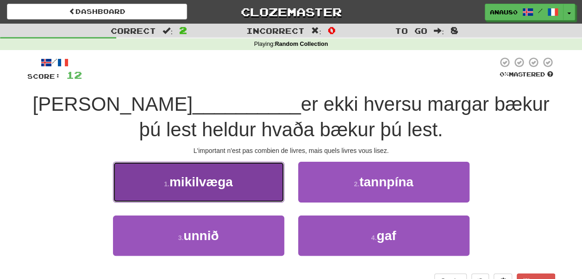
click at [244, 179] on button "1 . mikilvæga" at bounding box center [198, 182] width 171 height 40
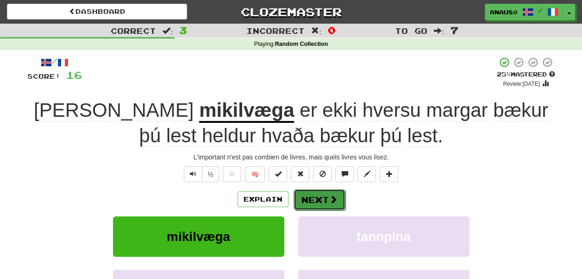
click at [315, 195] on button "Next" at bounding box center [319, 199] width 52 height 21
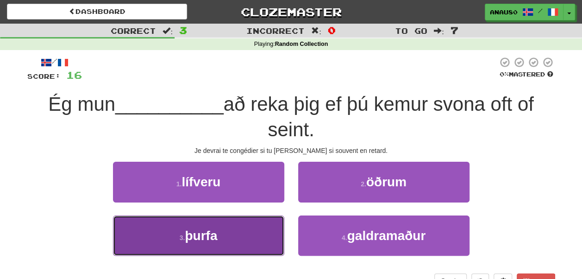
click at [246, 240] on button "3 . þurfa" at bounding box center [198, 235] width 171 height 40
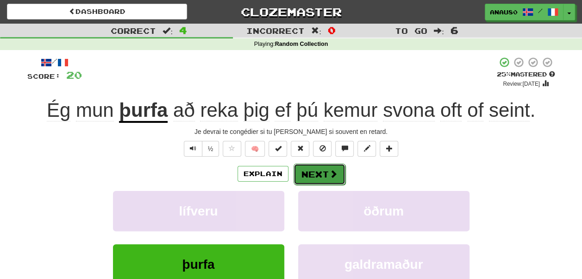
click at [324, 175] on button "Next" at bounding box center [319, 173] width 52 height 21
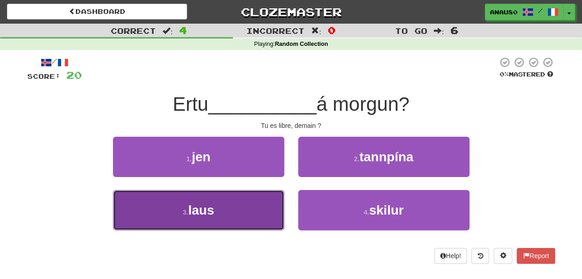
click at [237, 207] on button "3 . laus" at bounding box center [198, 210] width 171 height 40
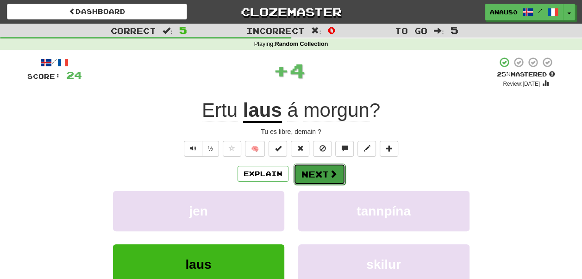
click at [308, 172] on button "Next" at bounding box center [319, 173] width 52 height 21
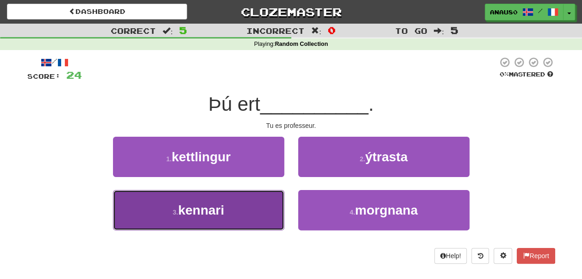
click at [238, 209] on button "3 . kennari" at bounding box center [198, 210] width 171 height 40
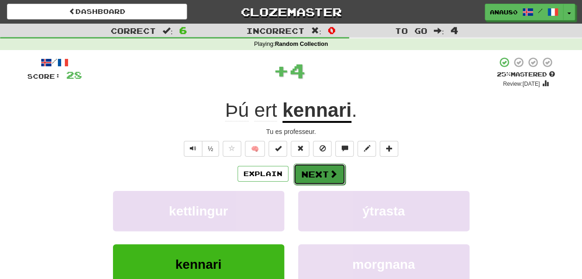
click at [310, 179] on button "Next" at bounding box center [319, 173] width 52 height 21
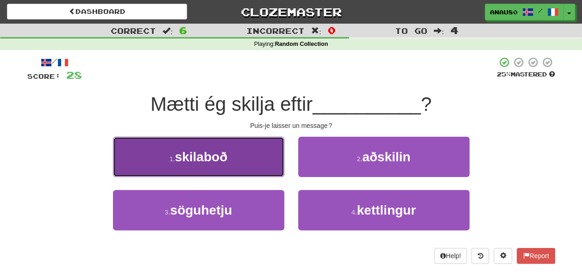
click at [248, 158] on button "1 . skilaboð" at bounding box center [198, 157] width 171 height 40
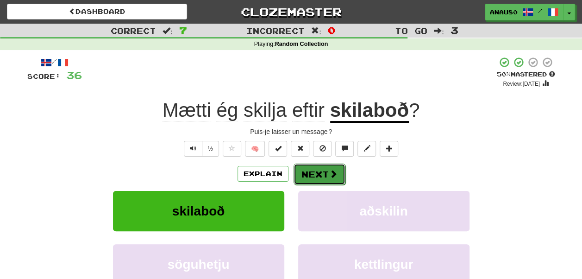
click at [315, 175] on button "Next" at bounding box center [319, 173] width 52 height 21
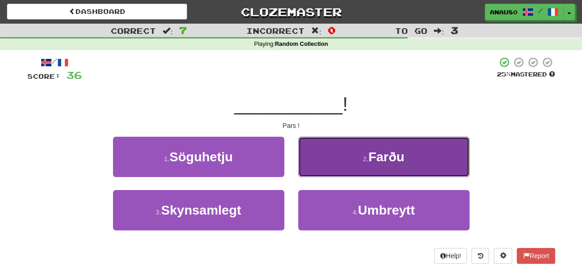
click at [340, 156] on button "2 . Farðu" at bounding box center [383, 157] width 171 height 40
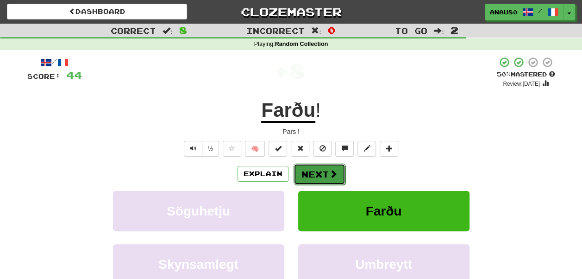
click at [313, 175] on button "Next" at bounding box center [319, 173] width 52 height 21
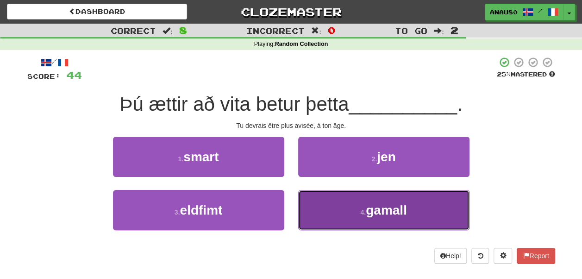
click at [343, 205] on button "4 . gamall" at bounding box center [383, 210] width 171 height 40
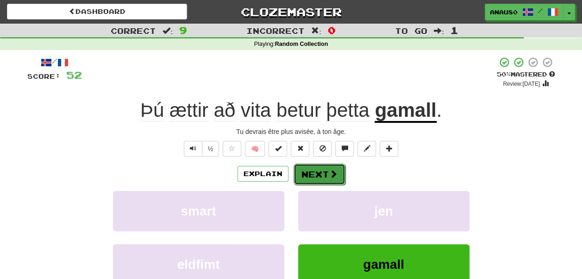
click at [326, 174] on button "Next" at bounding box center [319, 173] width 52 height 21
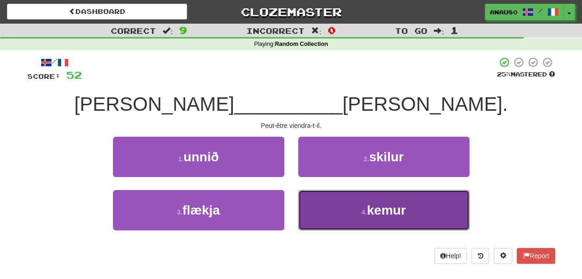
click at [330, 209] on button "4 . kemur" at bounding box center [383, 210] width 171 height 40
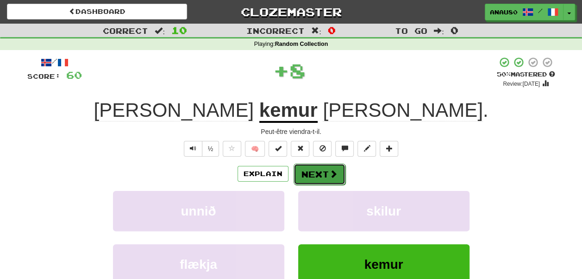
click at [317, 175] on button "Next" at bounding box center [319, 173] width 52 height 21
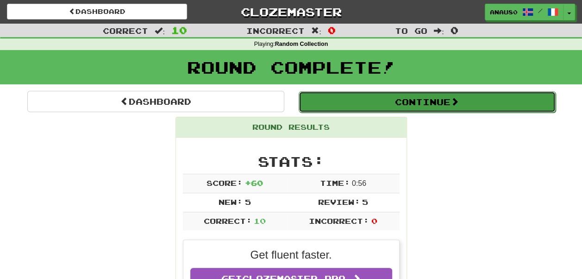
click at [432, 97] on button "Continue" at bounding box center [427, 101] width 257 height 21
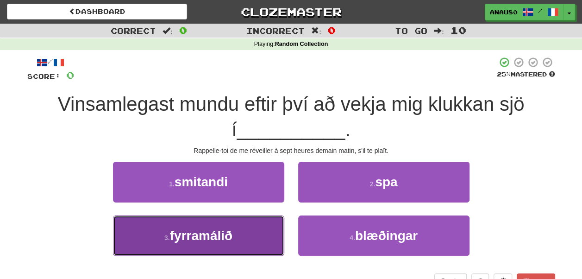
click at [249, 237] on button "3 . fyrramálið" at bounding box center [198, 235] width 171 height 40
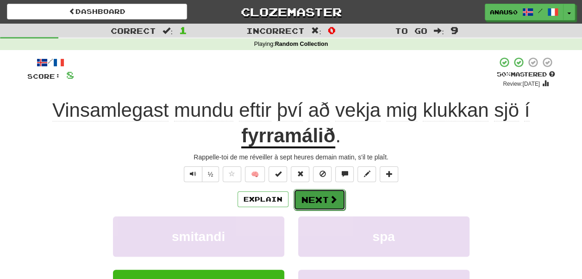
click at [323, 198] on button "Next" at bounding box center [319, 199] width 52 height 21
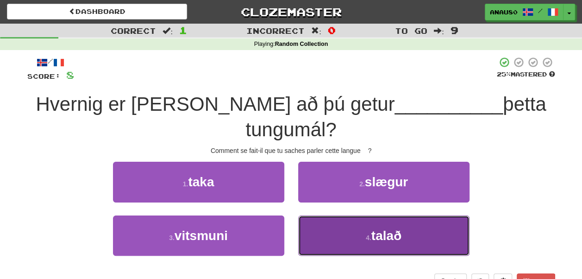
click at [344, 215] on button "4 . talað" at bounding box center [383, 235] width 171 height 40
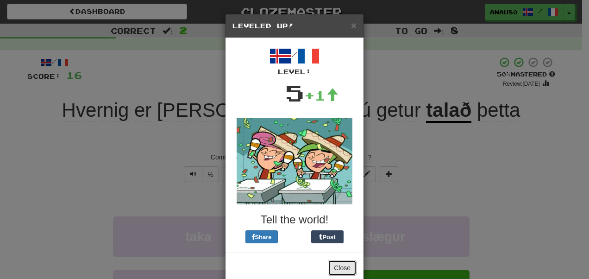
click at [338, 268] on button "Close" at bounding box center [342, 268] width 29 height 16
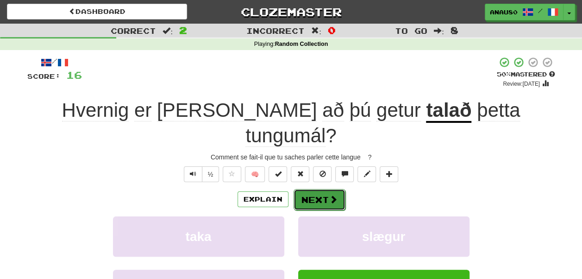
click at [324, 189] on button "Next" at bounding box center [319, 199] width 52 height 21
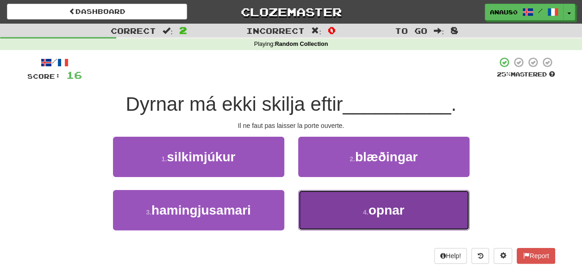
click at [333, 211] on button "4 . opnar" at bounding box center [383, 210] width 171 height 40
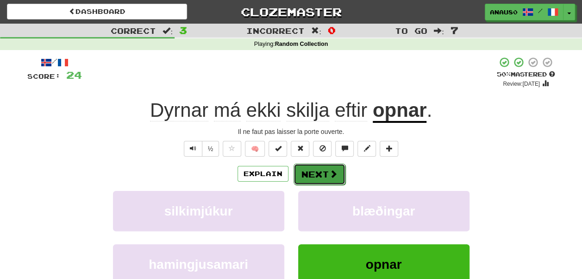
click at [319, 173] on button "Next" at bounding box center [319, 173] width 52 height 21
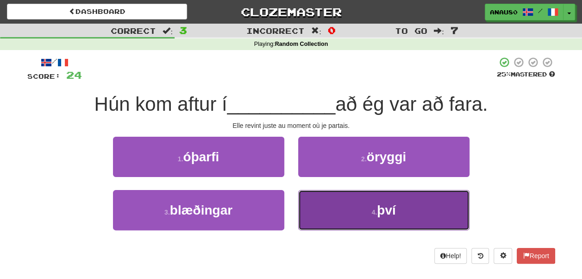
click at [328, 208] on button "4 . því" at bounding box center [383, 210] width 171 height 40
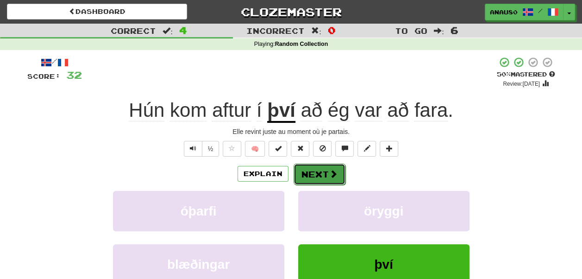
click at [310, 174] on button "Next" at bounding box center [319, 173] width 52 height 21
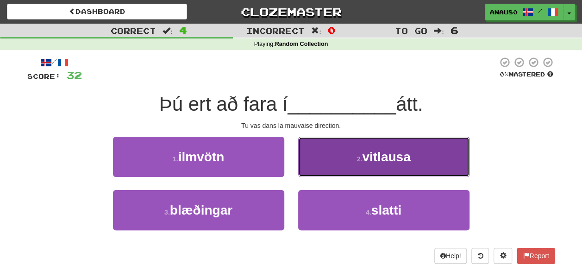
click at [326, 172] on button "2 . vitlausa" at bounding box center [383, 157] width 171 height 40
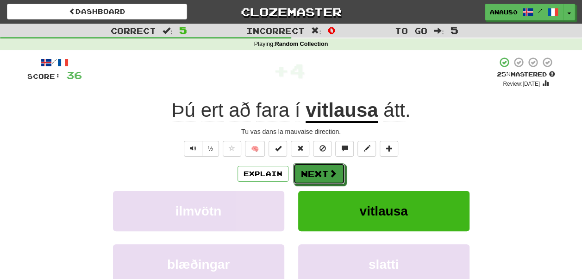
click at [326, 172] on button "Next" at bounding box center [319, 173] width 52 height 21
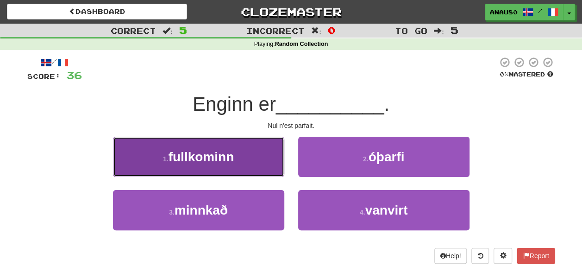
click at [248, 162] on button "1 . fullkominn" at bounding box center [198, 157] width 171 height 40
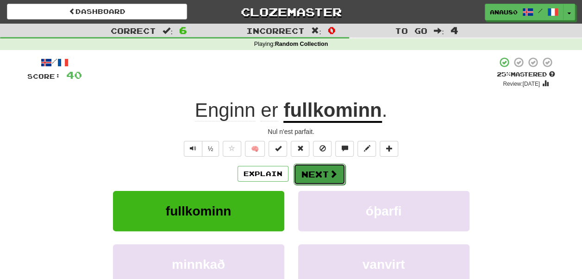
click at [316, 176] on button "Next" at bounding box center [319, 173] width 52 height 21
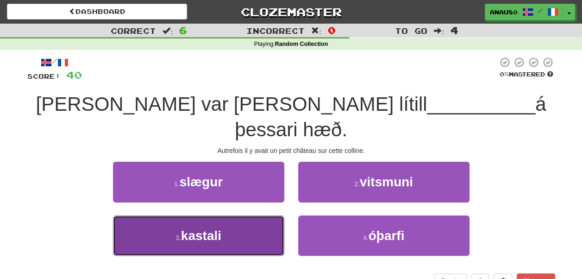
click at [239, 215] on button "3 . kastali" at bounding box center [198, 235] width 171 height 40
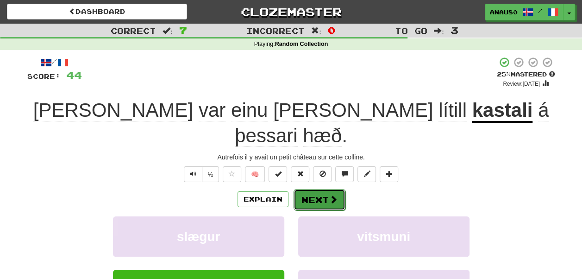
click at [312, 189] on button "Next" at bounding box center [319, 199] width 52 height 21
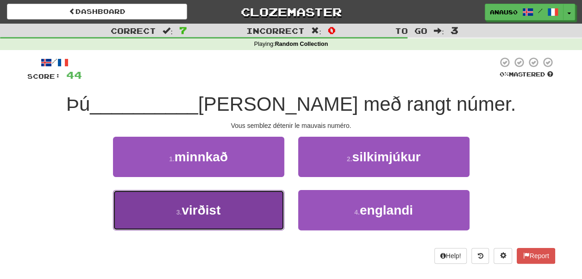
click at [243, 207] on button "3 . virðist" at bounding box center [198, 210] width 171 height 40
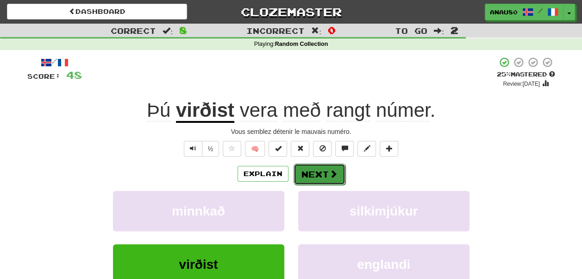
click at [316, 172] on button "Next" at bounding box center [319, 173] width 52 height 21
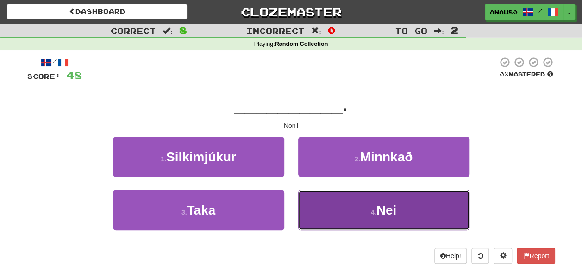
click at [318, 206] on button "4 . Nei" at bounding box center [383, 210] width 171 height 40
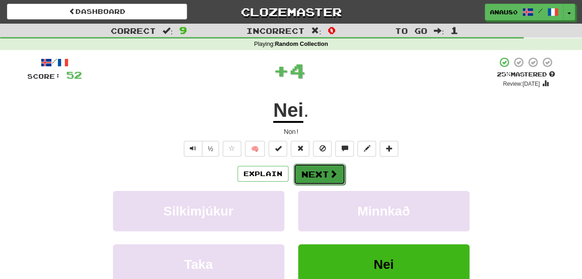
click at [309, 169] on button "Next" at bounding box center [319, 173] width 52 height 21
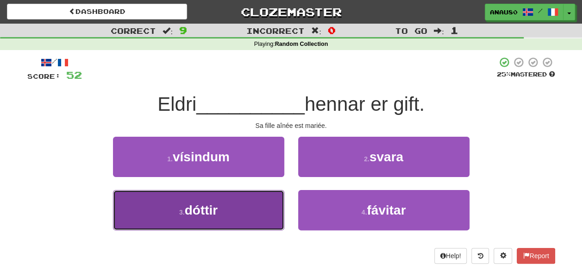
click at [256, 207] on button "3 . dóttir" at bounding box center [198, 210] width 171 height 40
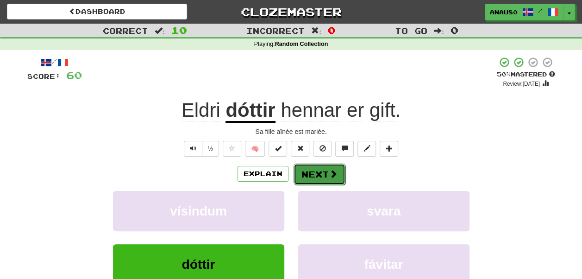
click at [318, 174] on button "Next" at bounding box center [319, 173] width 52 height 21
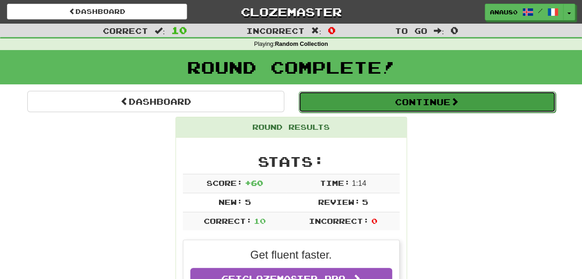
click at [436, 101] on button "Continue" at bounding box center [427, 101] width 257 height 21
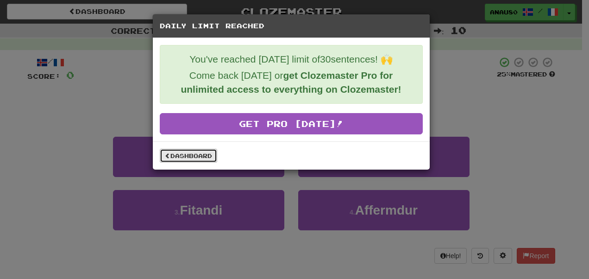
click at [188, 159] on link "Dashboard" at bounding box center [188, 156] width 57 height 14
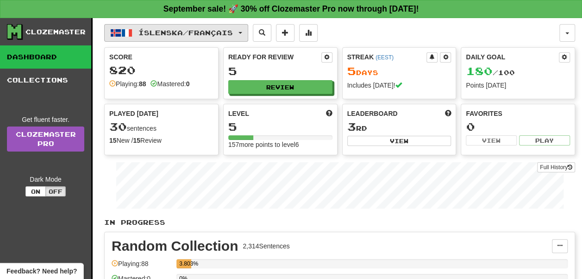
click at [162, 36] on button "Íslenska / Français" at bounding box center [176, 33] width 144 height 18
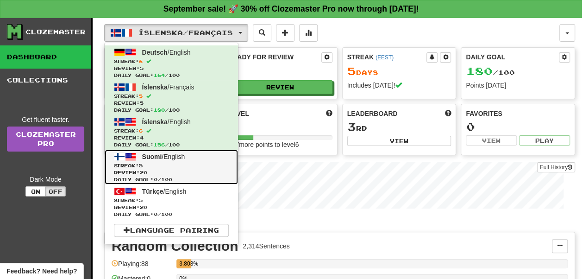
click at [189, 166] on span "Streak: 5" at bounding box center [171, 165] width 115 height 7
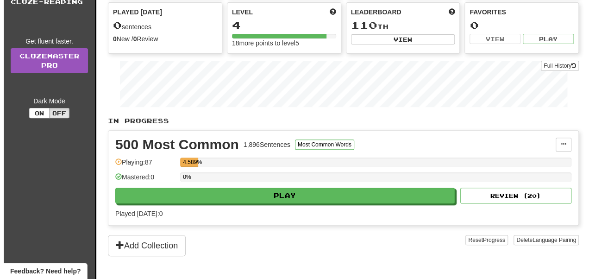
scroll to position [102, 0]
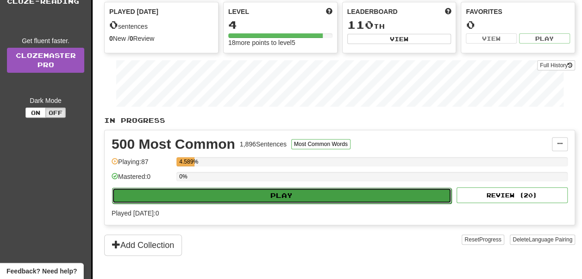
click at [279, 194] on button "Play" at bounding box center [281, 195] width 339 height 16
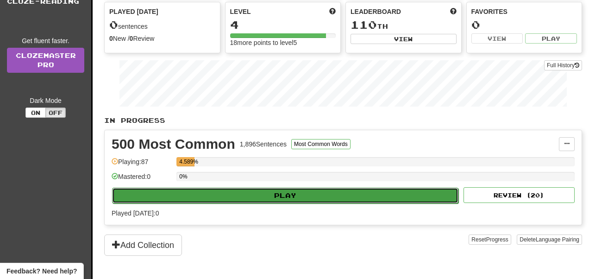
select select "**"
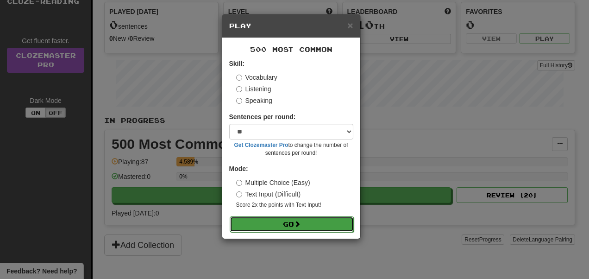
click at [290, 224] on button "Go" at bounding box center [292, 224] width 124 height 16
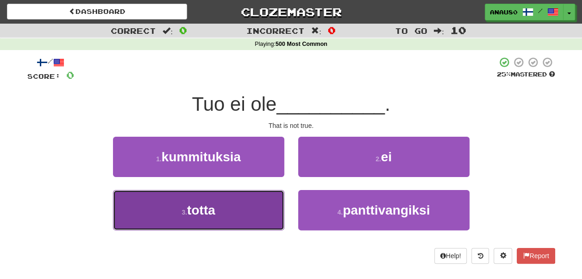
click at [237, 208] on button "3 . totta" at bounding box center [198, 210] width 171 height 40
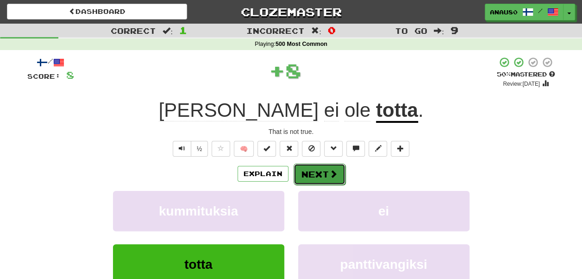
click at [325, 167] on button "Next" at bounding box center [319, 173] width 52 height 21
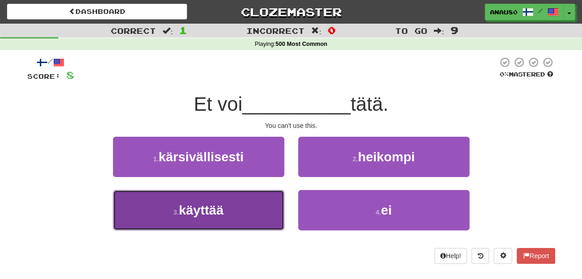
click at [249, 226] on button "3 . käyttää" at bounding box center [198, 210] width 171 height 40
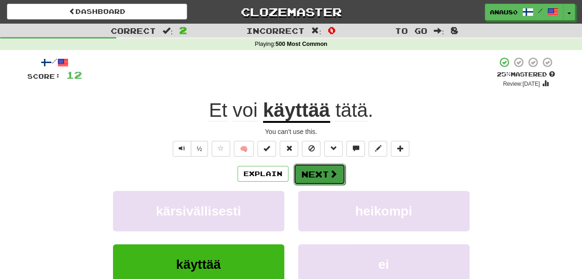
click at [324, 176] on button "Next" at bounding box center [319, 173] width 52 height 21
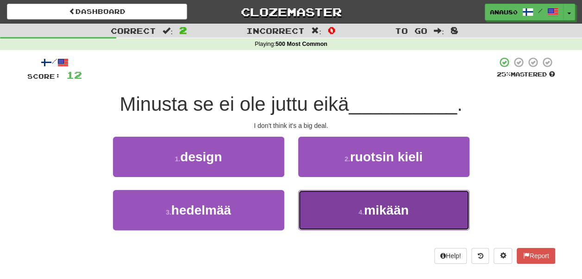
click at [337, 206] on button "4 . mikään" at bounding box center [383, 210] width 171 height 40
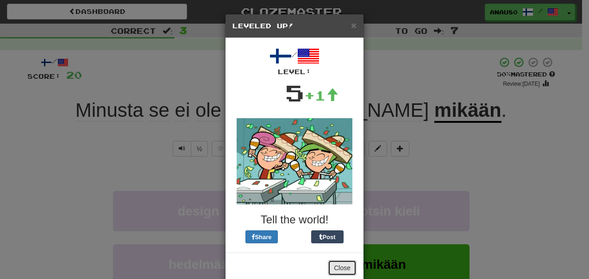
click at [333, 266] on button "Close" at bounding box center [342, 268] width 29 height 16
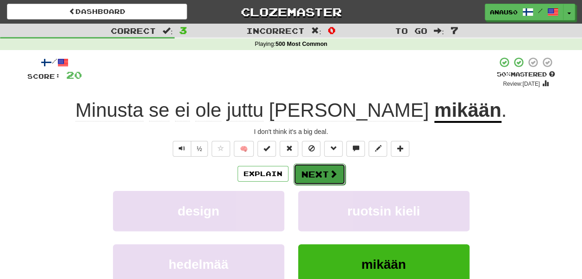
click at [323, 175] on button "Next" at bounding box center [319, 173] width 52 height 21
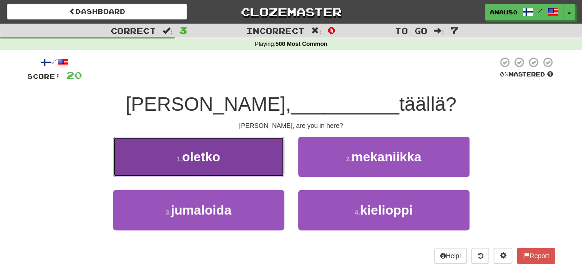
click at [241, 166] on button "1 . oletko" at bounding box center [198, 157] width 171 height 40
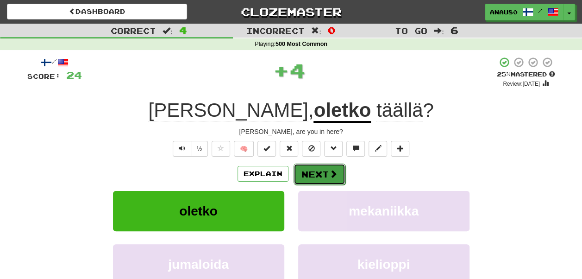
click at [322, 173] on button "Next" at bounding box center [319, 173] width 52 height 21
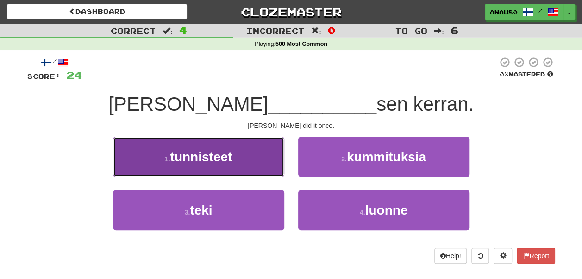
click at [247, 161] on button "1 . tunnisteet" at bounding box center [198, 157] width 171 height 40
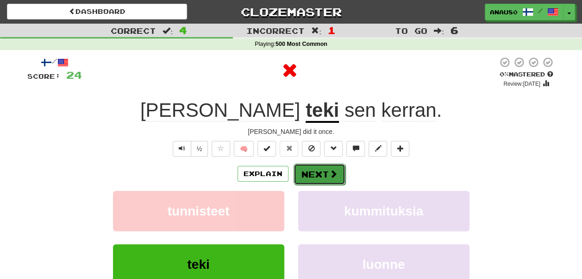
click at [324, 174] on button "Next" at bounding box center [319, 173] width 52 height 21
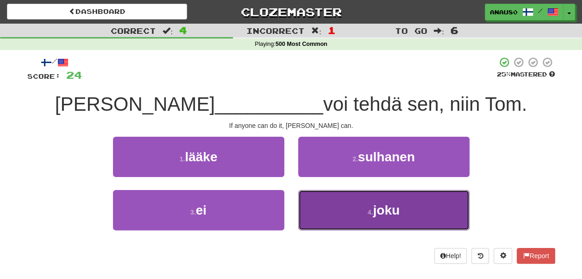
click at [338, 207] on button "4 . joku" at bounding box center [383, 210] width 171 height 40
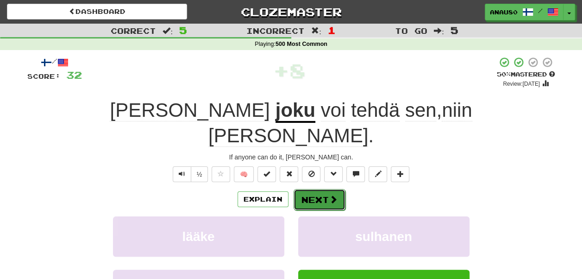
click at [312, 189] on button "Next" at bounding box center [319, 199] width 52 height 21
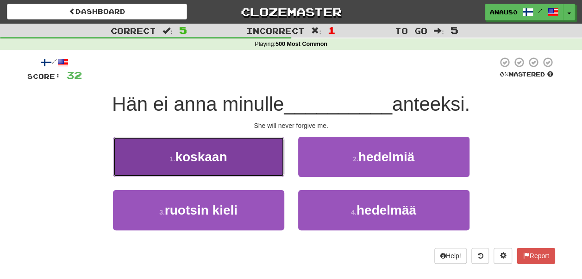
click at [256, 160] on button "1 . koskaan" at bounding box center [198, 157] width 171 height 40
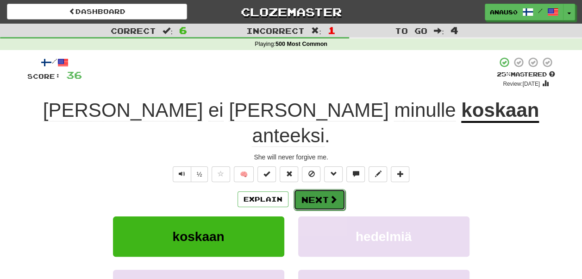
click at [322, 189] on button "Next" at bounding box center [319, 199] width 52 height 21
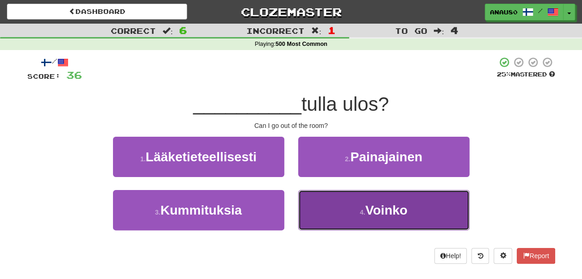
click at [344, 216] on button "4 . Voinko" at bounding box center [383, 210] width 171 height 40
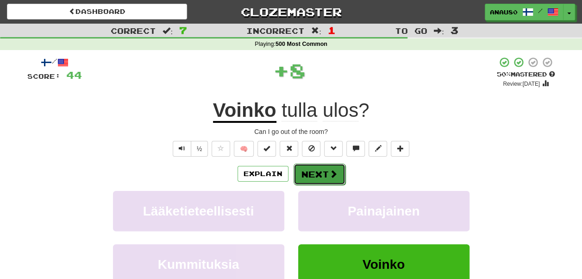
click at [323, 175] on button "Next" at bounding box center [319, 173] width 52 height 21
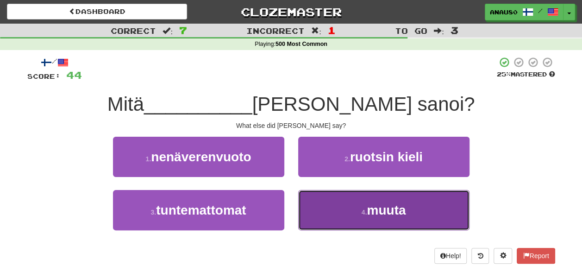
click at [329, 203] on button "4 . muuta" at bounding box center [383, 210] width 171 height 40
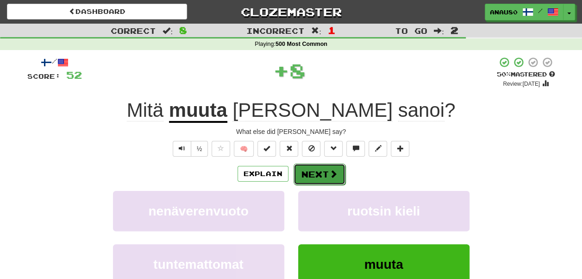
click at [325, 168] on button "Next" at bounding box center [319, 173] width 52 height 21
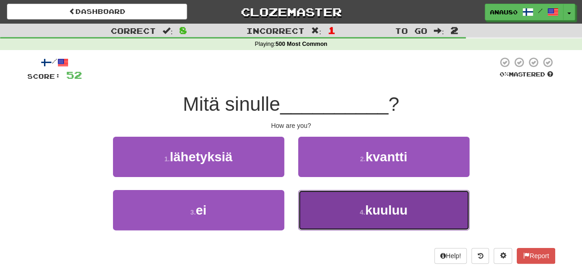
click at [330, 209] on button "4 . kuuluu" at bounding box center [383, 210] width 171 height 40
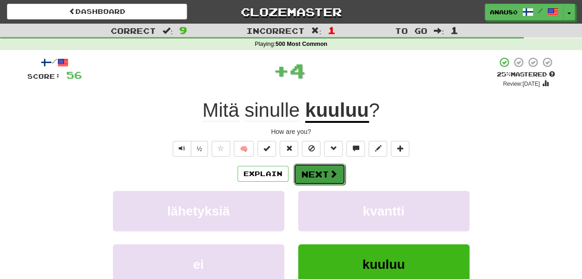
click at [319, 173] on button "Next" at bounding box center [319, 173] width 52 height 21
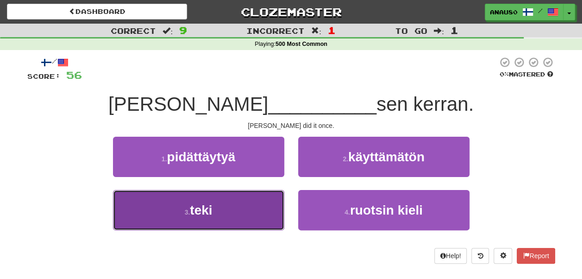
click at [254, 206] on button "3 . teki" at bounding box center [198, 210] width 171 height 40
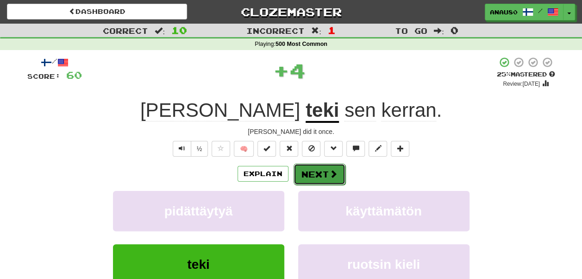
click at [321, 172] on button "Next" at bounding box center [319, 173] width 52 height 21
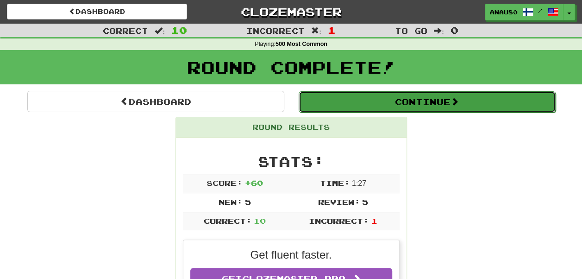
click at [435, 103] on button "Continue" at bounding box center [427, 101] width 257 height 21
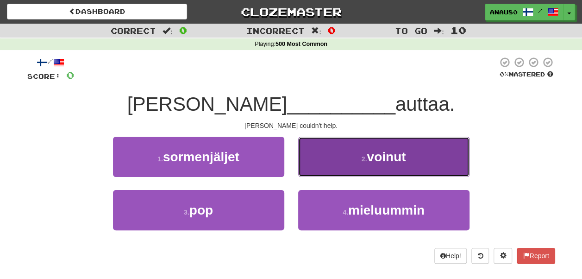
click at [401, 150] on span "voinut" at bounding box center [386, 157] width 39 height 14
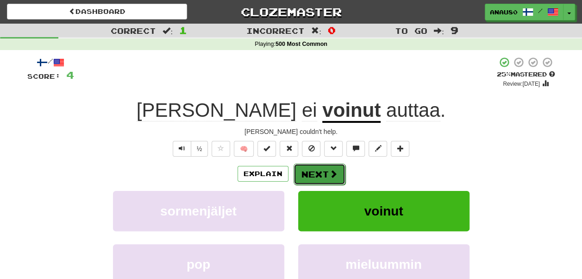
click at [325, 170] on button "Next" at bounding box center [319, 173] width 52 height 21
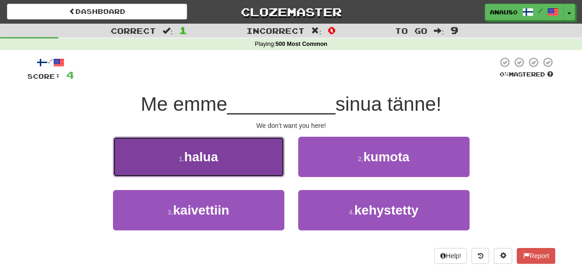
click at [246, 163] on button "1 . halua" at bounding box center [198, 157] width 171 height 40
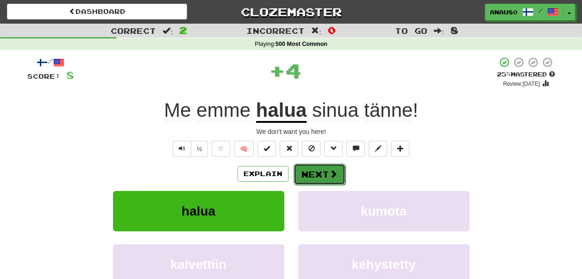
click at [321, 173] on button "Next" at bounding box center [319, 173] width 52 height 21
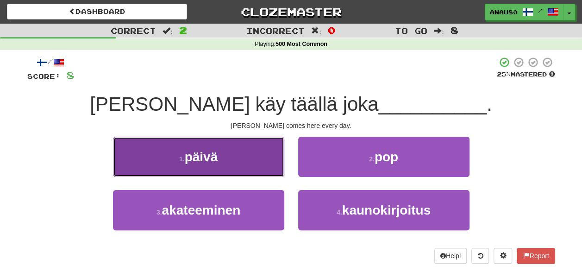
click at [242, 153] on button "1 . päivä" at bounding box center [198, 157] width 171 height 40
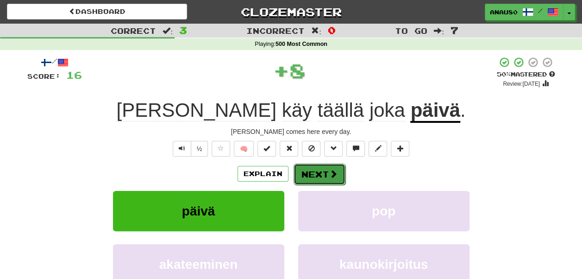
click at [320, 171] on button "Next" at bounding box center [319, 173] width 52 height 21
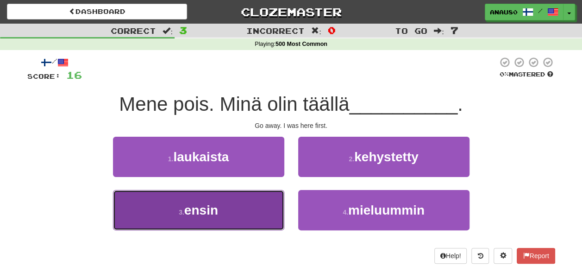
click at [241, 209] on button "3 . ensin" at bounding box center [198, 210] width 171 height 40
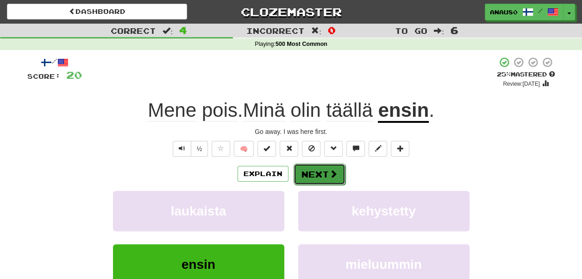
click at [326, 172] on button "Next" at bounding box center [319, 173] width 52 height 21
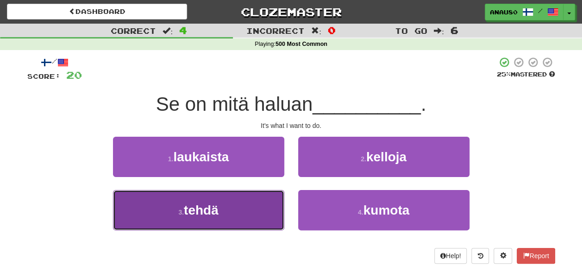
click at [247, 204] on button "3 . tehdä" at bounding box center [198, 210] width 171 height 40
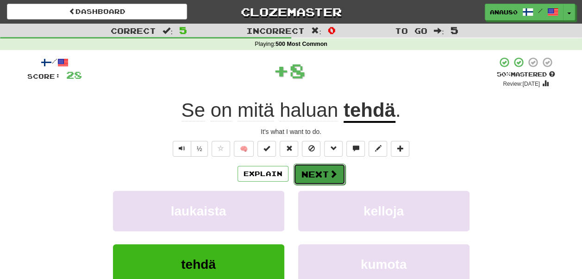
click at [318, 170] on button "Next" at bounding box center [319, 173] width 52 height 21
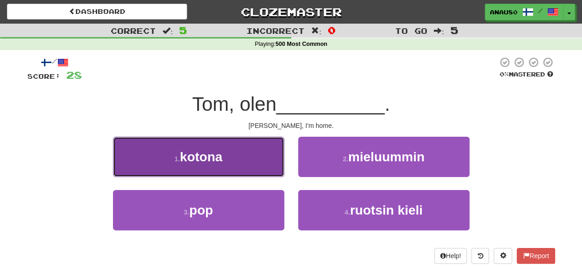
click at [241, 167] on button "1 . kotona" at bounding box center [198, 157] width 171 height 40
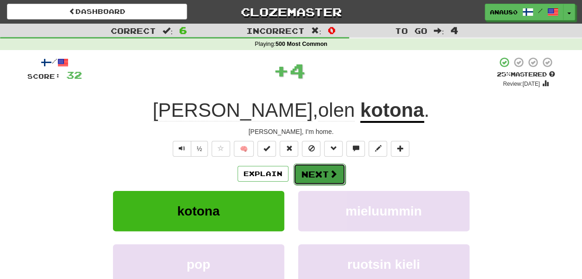
click at [312, 171] on button "Next" at bounding box center [319, 173] width 52 height 21
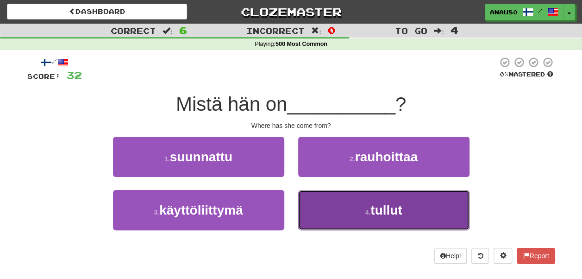
click at [329, 216] on button "4 . tullut" at bounding box center [383, 210] width 171 height 40
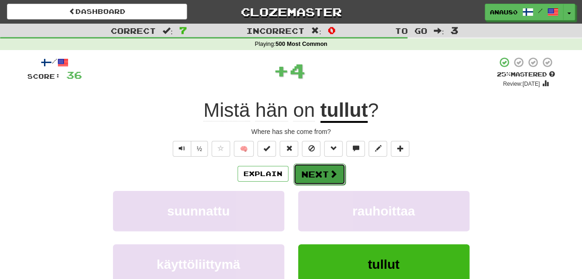
click at [319, 172] on button "Next" at bounding box center [319, 173] width 52 height 21
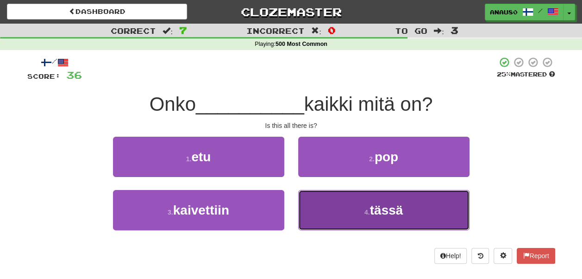
click at [329, 208] on button "4 . tässä" at bounding box center [383, 210] width 171 height 40
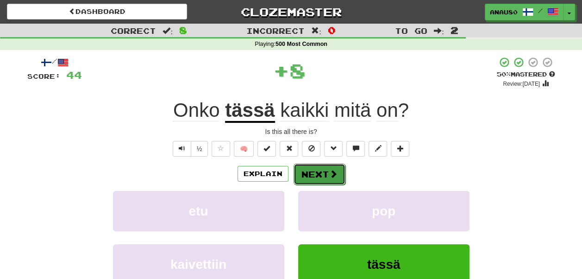
click at [319, 172] on button "Next" at bounding box center [319, 173] width 52 height 21
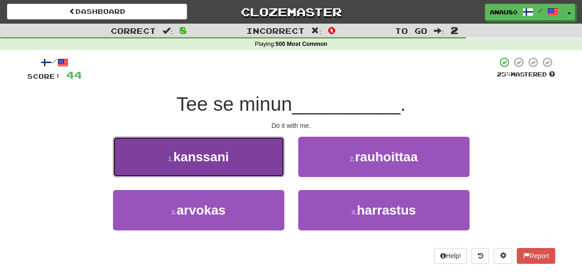
click at [250, 160] on button "1 . kanssani" at bounding box center [198, 157] width 171 height 40
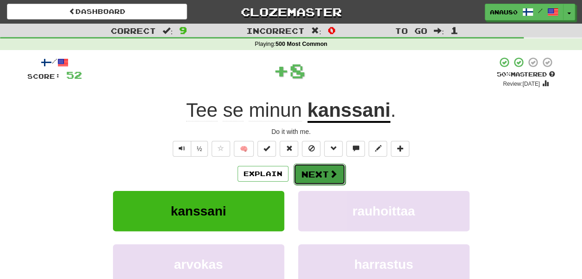
click at [311, 175] on button "Next" at bounding box center [319, 173] width 52 height 21
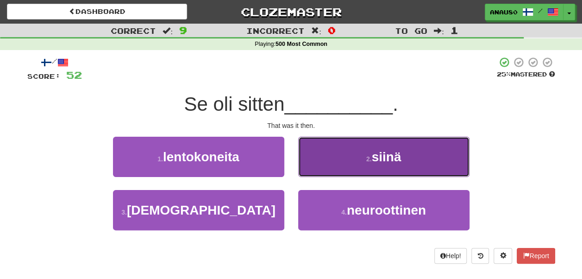
click at [335, 163] on button "2 . siinä" at bounding box center [383, 157] width 171 height 40
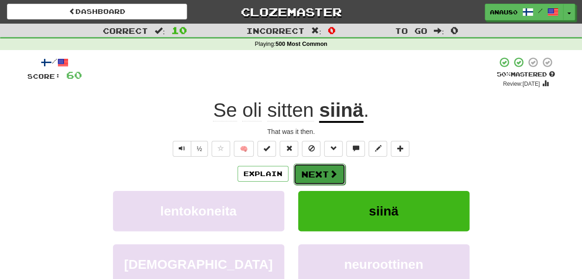
click at [322, 167] on button "Next" at bounding box center [319, 173] width 52 height 21
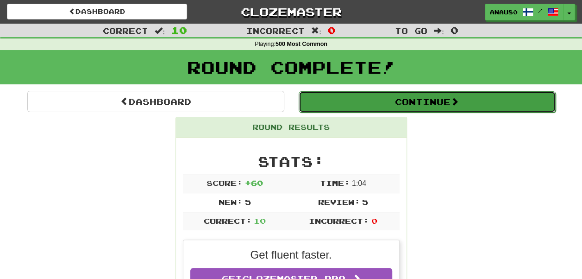
click at [441, 103] on button "Continue" at bounding box center [427, 101] width 257 height 21
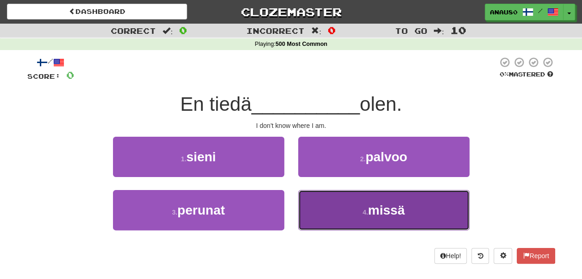
click at [339, 211] on button "4 . missä" at bounding box center [383, 210] width 171 height 40
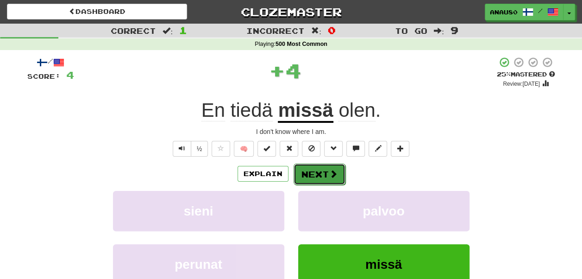
click at [318, 172] on button "Next" at bounding box center [319, 173] width 52 height 21
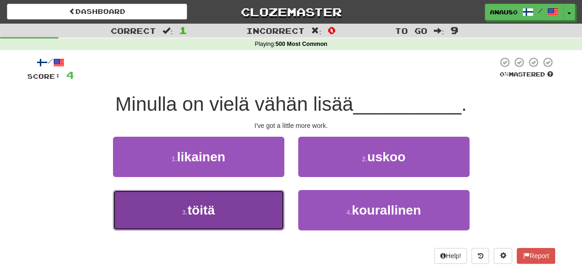
click at [250, 206] on button "3 . töitä" at bounding box center [198, 210] width 171 height 40
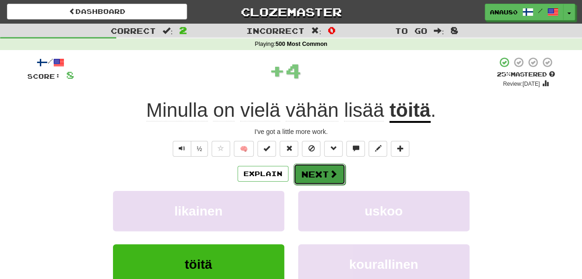
click at [324, 170] on button "Next" at bounding box center [319, 173] width 52 height 21
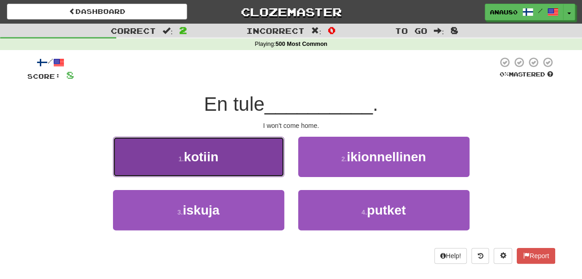
click at [257, 159] on button "1 . kotiin" at bounding box center [198, 157] width 171 height 40
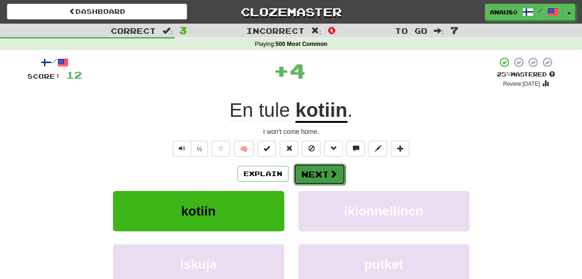
click at [323, 175] on button "Next" at bounding box center [319, 173] width 52 height 21
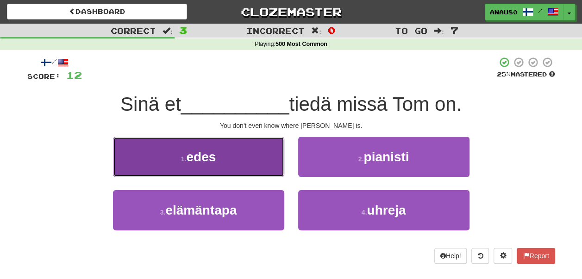
click at [239, 164] on button "1 . edes" at bounding box center [198, 157] width 171 height 40
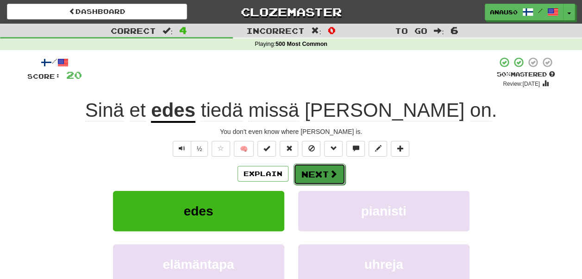
click at [318, 172] on button "Next" at bounding box center [319, 173] width 52 height 21
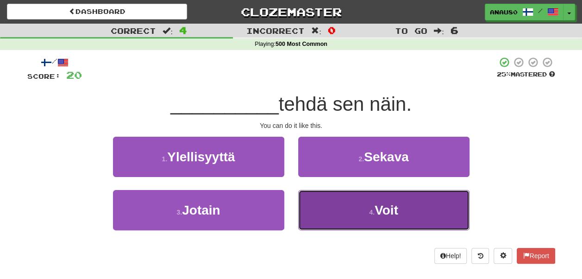
click at [329, 206] on button "4 . Voit" at bounding box center [383, 210] width 171 height 40
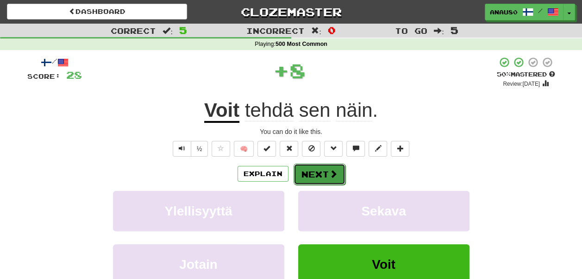
click at [316, 174] on button "Next" at bounding box center [319, 173] width 52 height 21
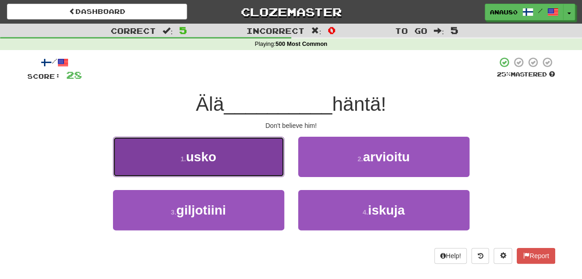
click at [233, 165] on button "1 . usko" at bounding box center [198, 157] width 171 height 40
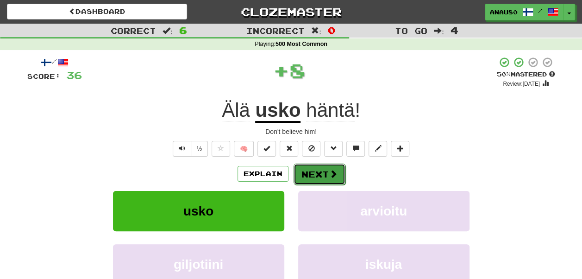
click at [316, 174] on button "Next" at bounding box center [319, 173] width 52 height 21
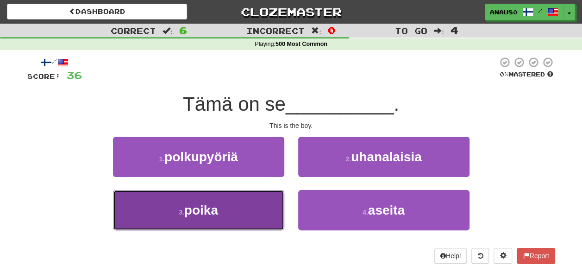
click at [249, 207] on button "3 . poika" at bounding box center [198, 210] width 171 height 40
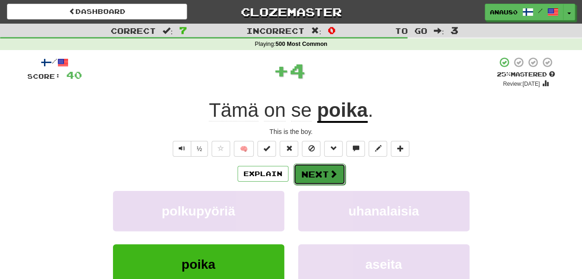
click at [319, 176] on button "Next" at bounding box center [319, 173] width 52 height 21
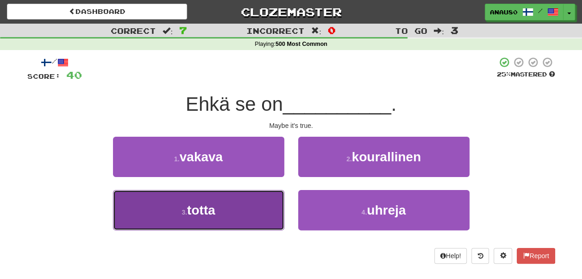
click at [262, 206] on button "3 . totta" at bounding box center [198, 210] width 171 height 40
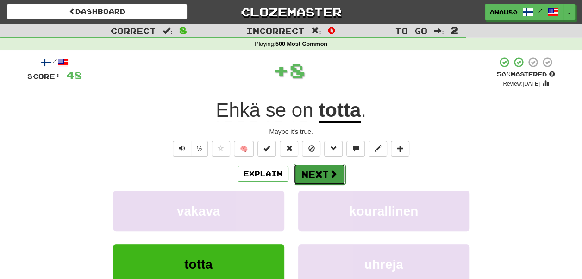
click at [326, 171] on button "Next" at bounding box center [319, 173] width 52 height 21
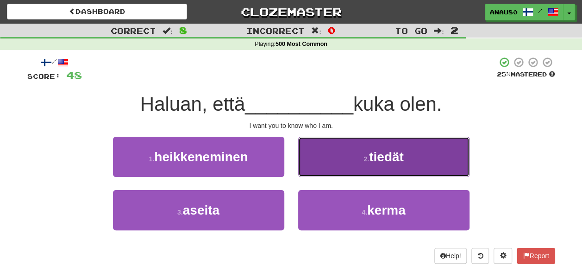
click at [336, 159] on button "2 . tiedät" at bounding box center [383, 157] width 171 height 40
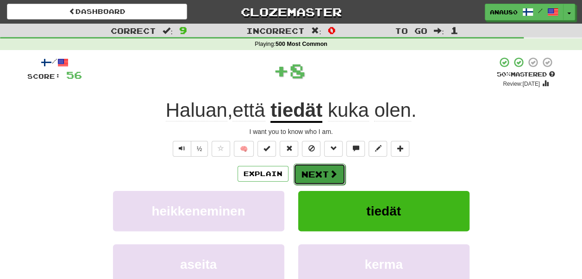
click at [318, 171] on button "Next" at bounding box center [319, 173] width 52 height 21
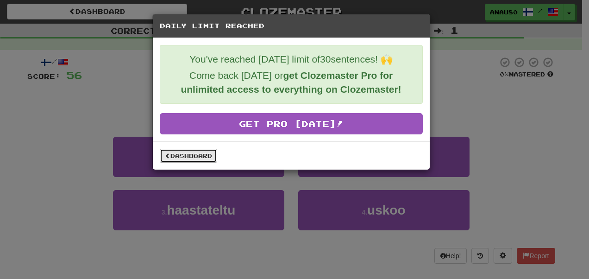
click at [202, 150] on link "Dashboard" at bounding box center [188, 156] width 57 height 14
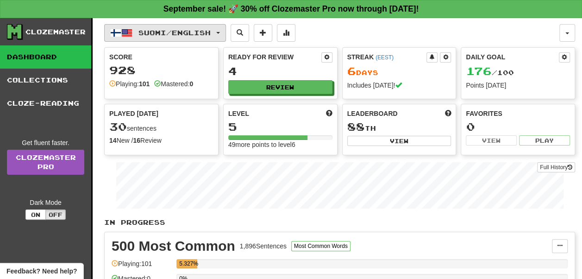
click at [206, 31] on span "Suomi / English" at bounding box center [174, 33] width 72 height 8
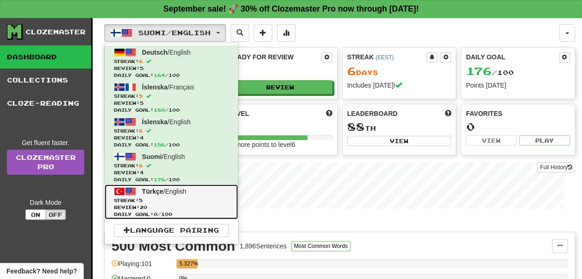
click at [195, 199] on span "Streak: 5" at bounding box center [171, 200] width 115 height 7
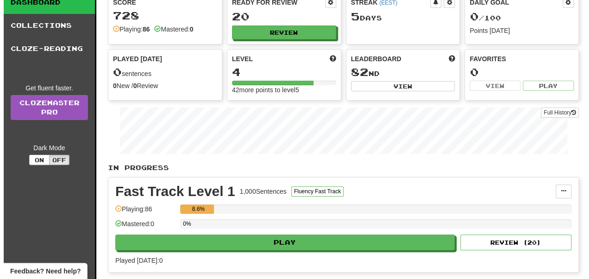
scroll to position [62, 0]
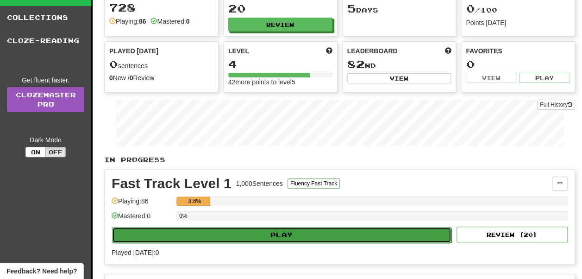
click at [270, 229] on button "Play" at bounding box center [281, 235] width 339 height 16
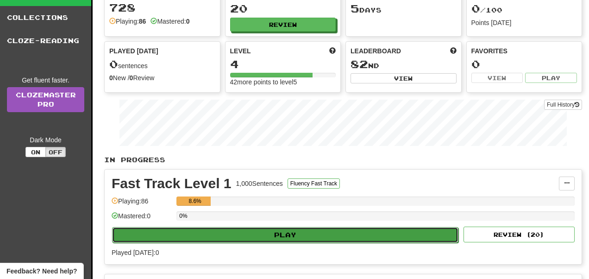
select select "**"
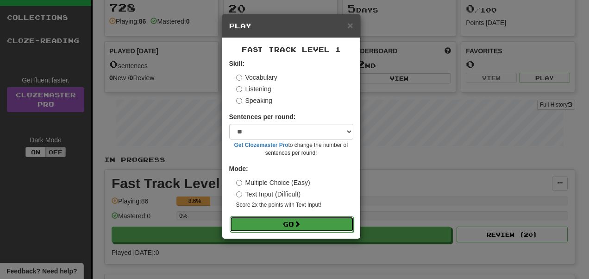
click at [265, 225] on button "Go" at bounding box center [292, 224] width 124 height 16
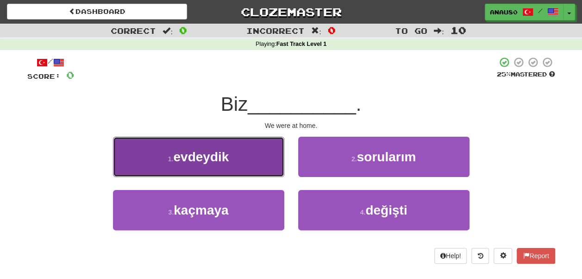
click at [242, 159] on button "1 . evdeydik" at bounding box center [198, 157] width 171 height 40
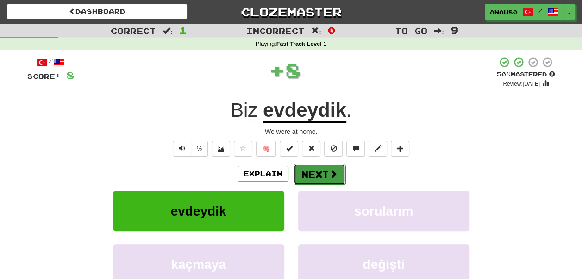
click at [330, 176] on span at bounding box center [333, 173] width 8 height 8
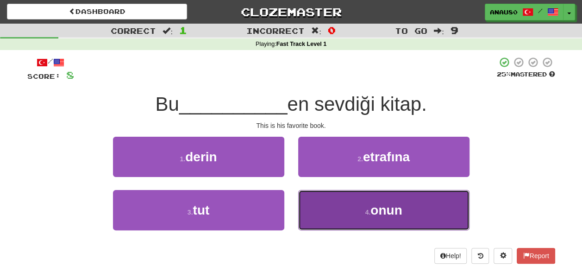
click at [331, 210] on button "4 . onun" at bounding box center [383, 210] width 171 height 40
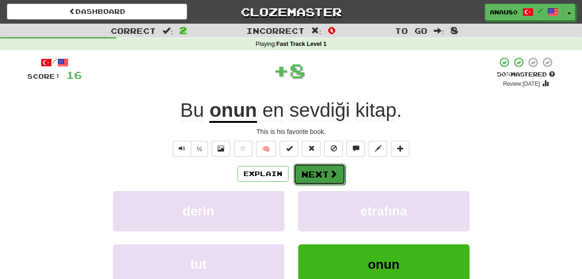
click at [316, 172] on button "Next" at bounding box center [319, 173] width 52 height 21
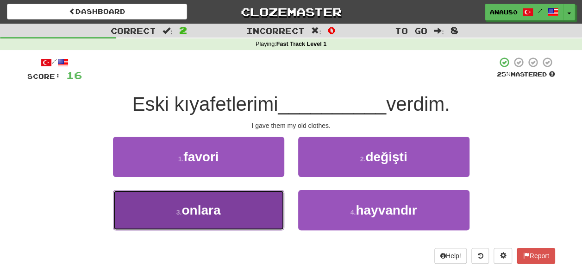
click at [228, 207] on button "3 . onlara" at bounding box center [198, 210] width 171 height 40
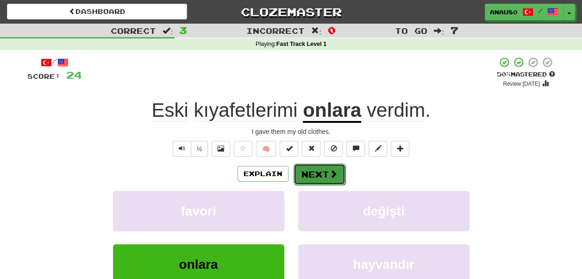
click at [318, 172] on button "Next" at bounding box center [319, 173] width 52 height 21
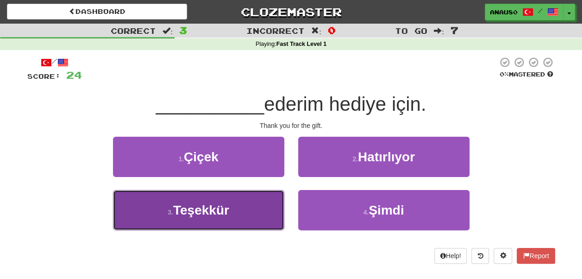
click at [243, 206] on button "3 . [GEOGRAPHIC_DATA]" at bounding box center [198, 210] width 171 height 40
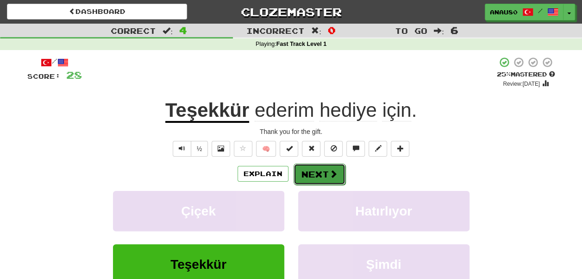
click at [315, 169] on button "Next" at bounding box center [319, 173] width 52 height 21
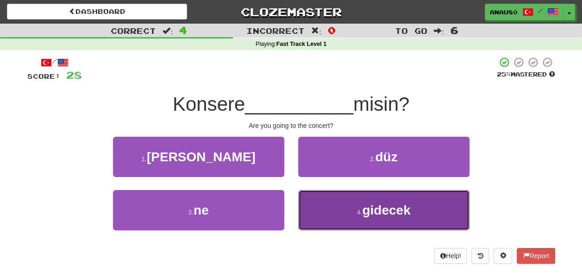
click at [330, 205] on button "4 . gidecek" at bounding box center [383, 210] width 171 height 40
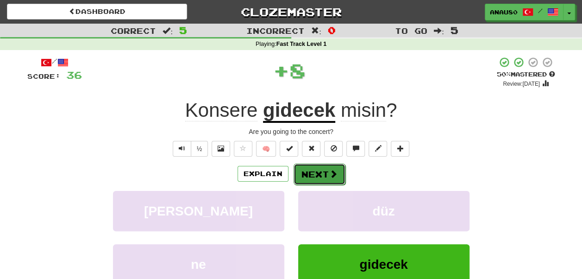
click at [320, 175] on button "Next" at bounding box center [319, 173] width 52 height 21
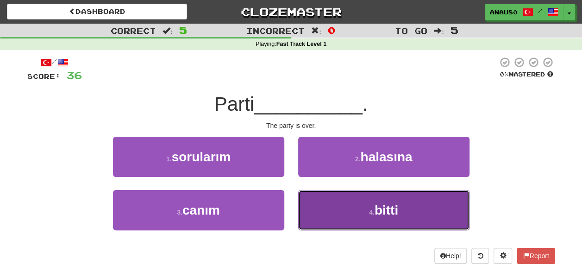
click at [336, 207] on button "4 . bitti" at bounding box center [383, 210] width 171 height 40
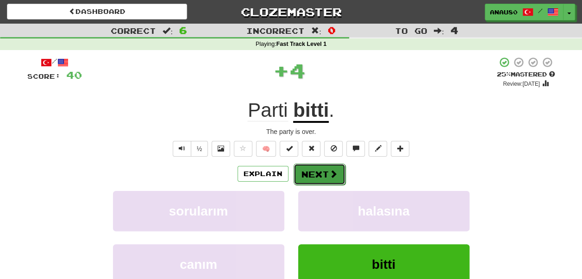
click at [320, 171] on button "Next" at bounding box center [319, 173] width 52 height 21
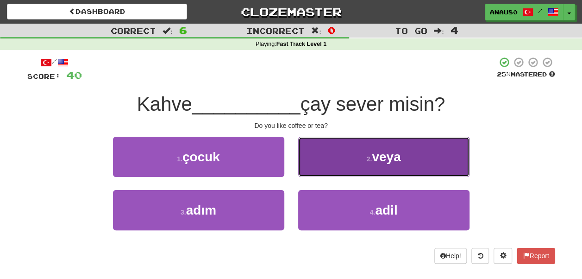
click at [342, 160] on button "2 . veya" at bounding box center [383, 157] width 171 height 40
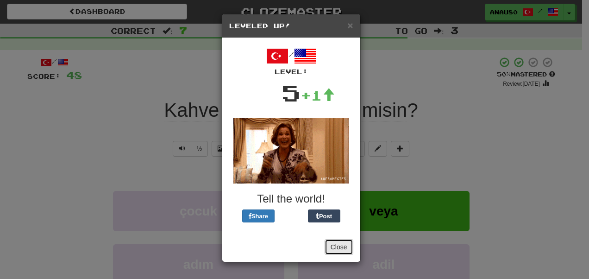
click at [340, 247] on button "Close" at bounding box center [338, 247] width 29 height 16
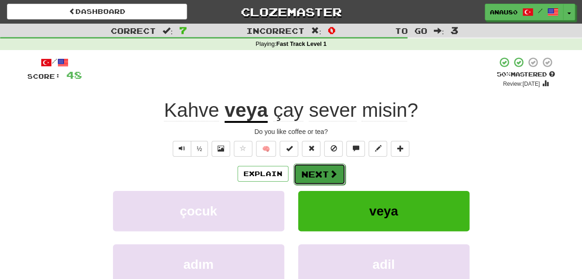
click at [326, 170] on button "Next" at bounding box center [319, 173] width 52 height 21
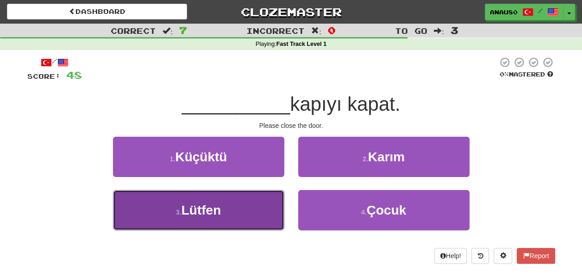
click at [250, 206] on button "3 . Lütfen" at bounding box center [198, 210] width 171 height 40
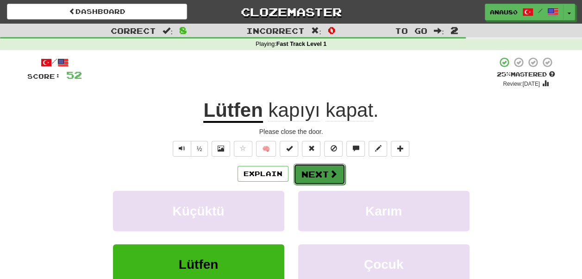
click at [317, 172] on button "Next" at bounding box center [319, 173] width 52 height 21
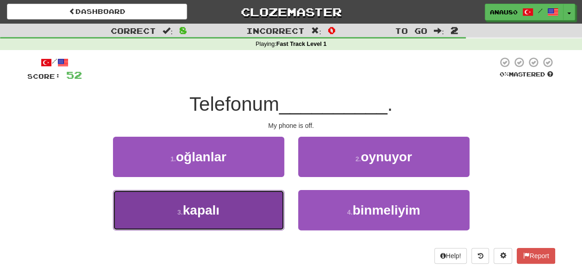
click at [240, 216] on button "3 . kapalı" at bounding box center [198, 210] width 171 height 40
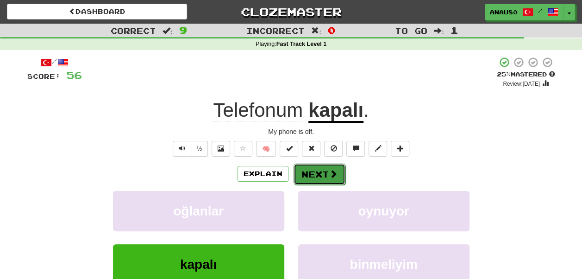
click at [317, 169] on button "Next" at bounding box center [319, 173] width 52 height 21
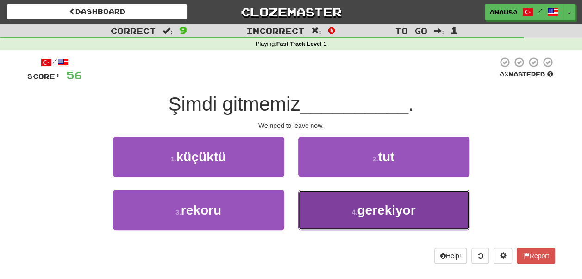
click at [327, 205] on button "4 . gerekiyor" at bounding box center [383, 210] width 171 height 40
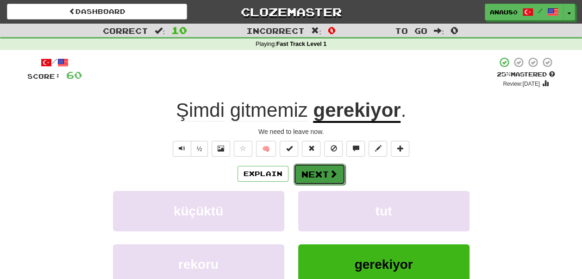
click at [312, 170] on button "Next" at bounding box center [319, 173] width 52 height 21
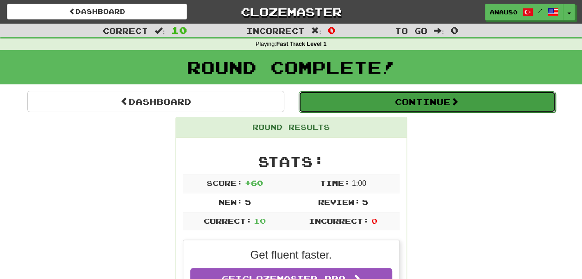
click at [440, 106] on button "Continue" at bounding box center [427, 101] width 257 height 21
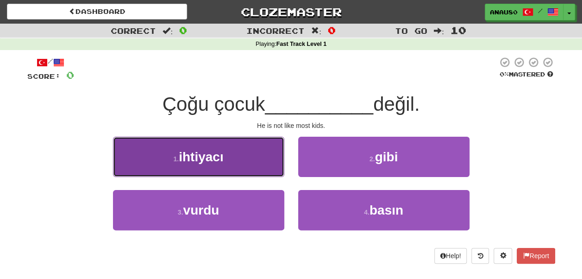
click at [255, 155] on button "1 . ihtiyacı" at bounding box center [198, 157] width 171 height 40
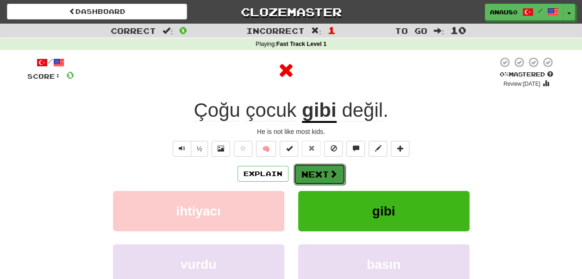
click at [322, 172] on button "Next" at bounding box center [319, 173] width 52 height 21
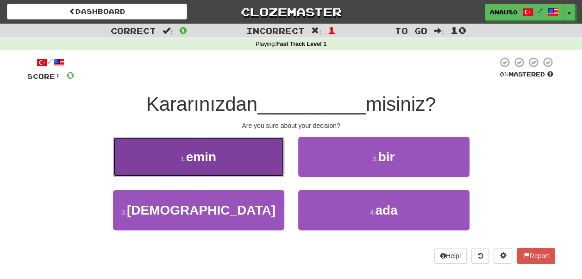
click at [260, 166] on button "1 . emin" at bounding box center [198, 157] width 171 height 40
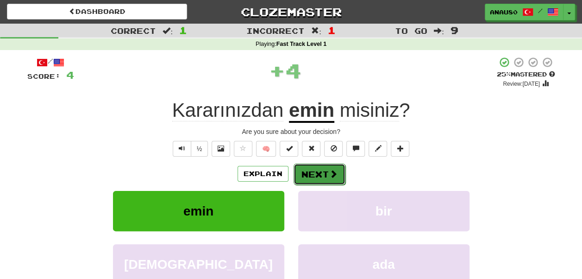
click at [316, 173] on button "Next" at bounding box center [319, 173] width 52 height 21
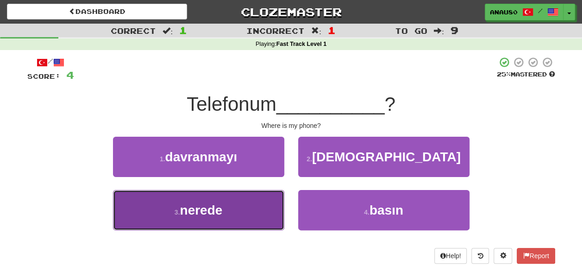
click at [244, 209] on button "3 . nerede" at bounding box center [198, 210] width 171 height 40
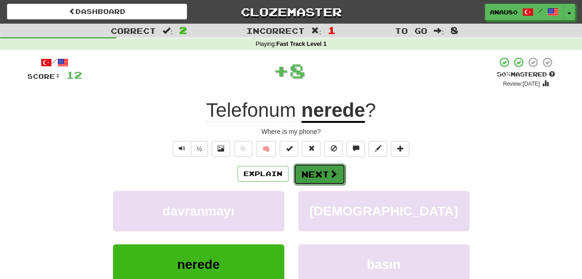
click at [318, 170] on button "Next" at bounding box center [319, 173] width 52 height 21
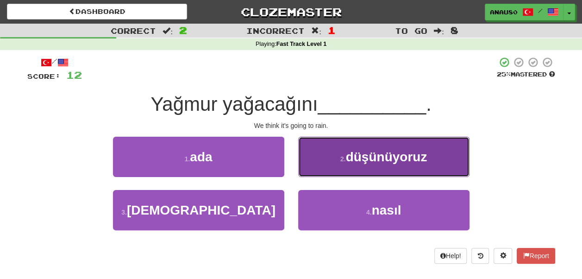
click at [363, 150] on span "düşünüyoruz" at bounding box center [385, 157] width 81 height 14
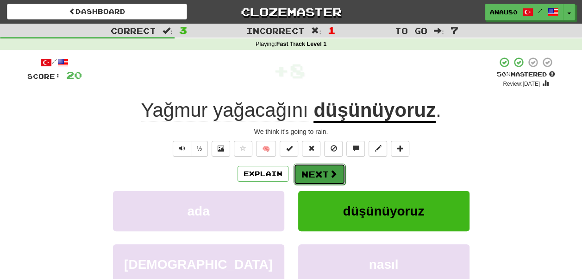
click at [321, 170] on button "Next" at bounding box center [319, 173] width 52 height 21
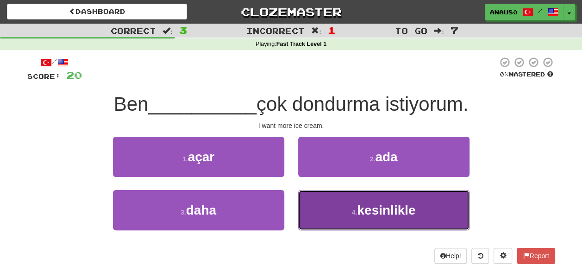
click at [345, 216] on button "4 . kesinlikle" at bounding box center [383, 210] width 171 height 40
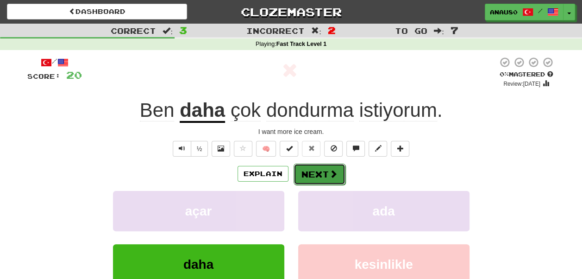
click at [332, 167] on button "Next" at bounding box center [319, 173] width 52 height 21
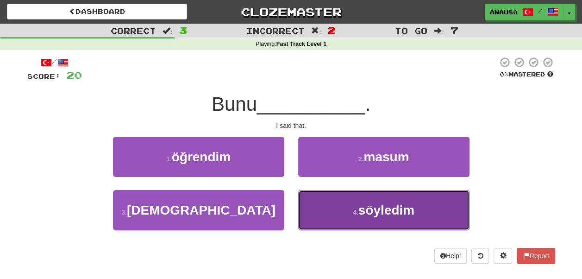
click at [350, 202] on button "4 . söyledim" at bounding box center [383, 210] width 171 height 40
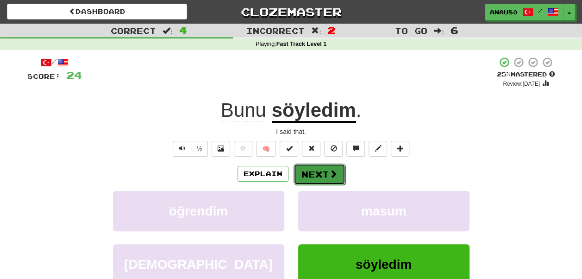
click at [326, 171] on button "Next" at bounding box center [319, 173] width 52 height 21
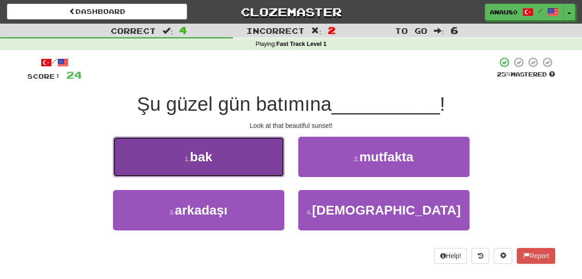
click at [267, 156] on button "1 . bak" at bounding box center [198, 157] width 171 height 40
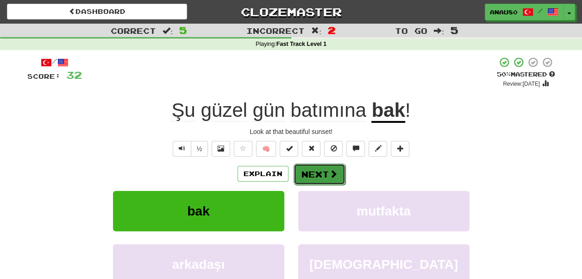
click at [318, 176] on button "Next" at bounding box center [319, 173] width 52 height 21
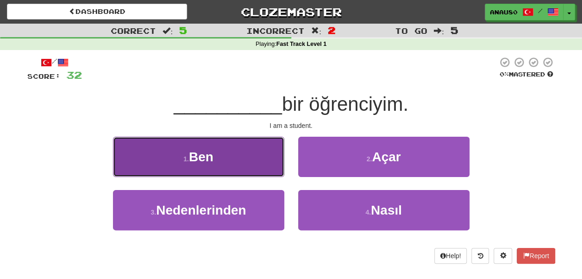
click at [241, 161] on button "1 . Ben" at bounding box center [198, 157] width 171 height 40
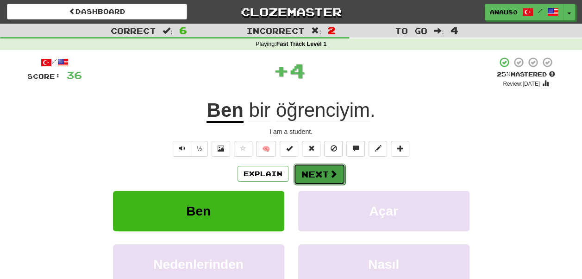
click at [324, 171] on button "Next" at bounding box center [319, 173] width 52 height 21
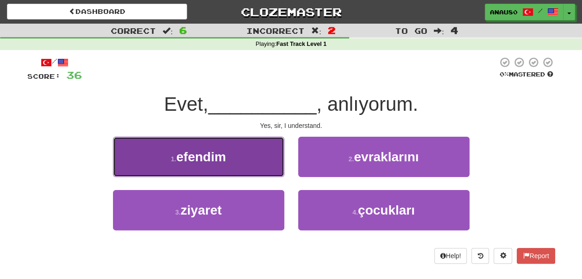
click at [240, 158] on button "1 . efendim" at bounding box center [198, 157] width 171 height 40
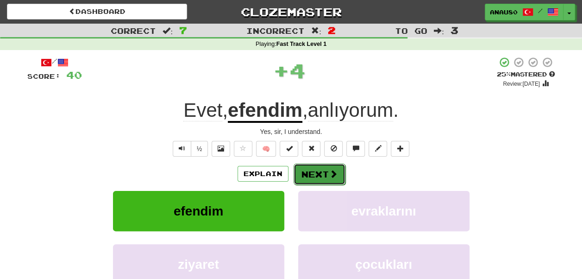
click at [319, 178] on button "Next" at bounding box center [319, 173] width 52 height 21
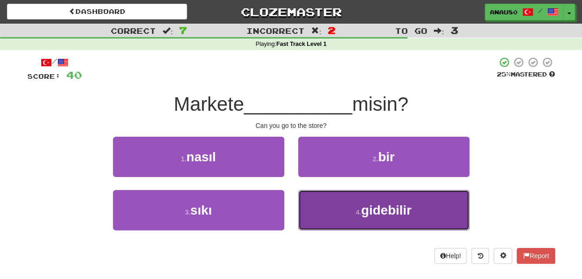
click at [327, 205] on button "4 . gidebilir" at bounding box center [383, 210] width 171 height 40
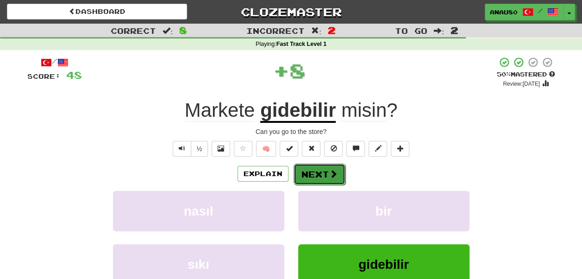
click at [313, 170] on button "Next" at bounding box center [319, 173] width 52 height 21
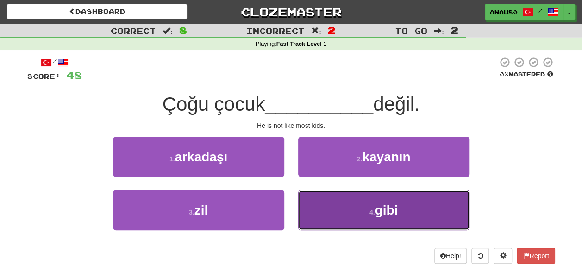
click at [327, 208] on button "4 . gibi" at bounding box center [383, 210] width 171 height 40
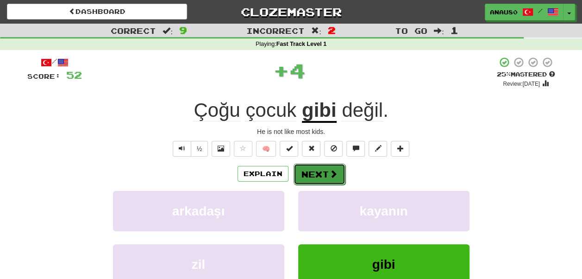
click at [324, 172] on button "Next" at bounding box center [319, 173] width 52 height 21
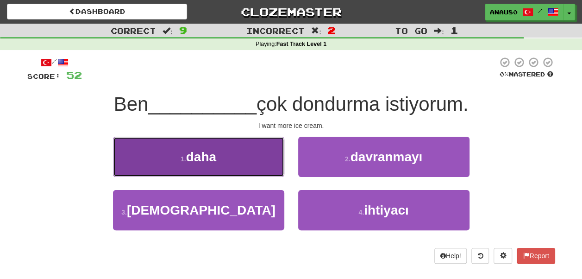
click at [256, 165] on button "1 . daha" at bounding box center [198, 157] width 171 height 40
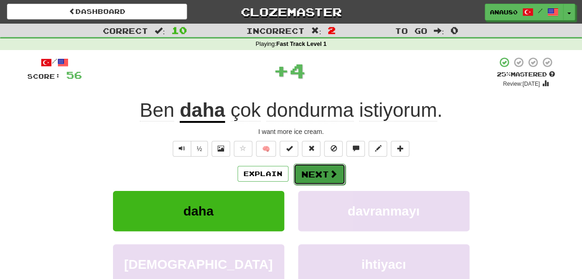
click at [320, 173] on button "Next" at bounding box center [319, 173] width 52 height 21
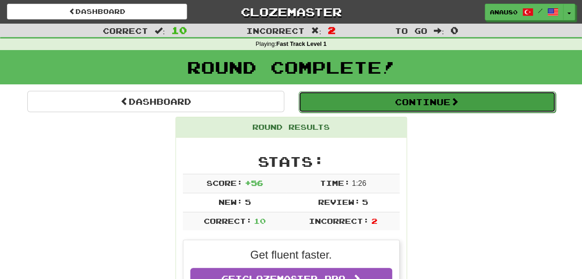
click at [431, 101] on button "Continue" at bounding box center [427, 101] width 257 height 21
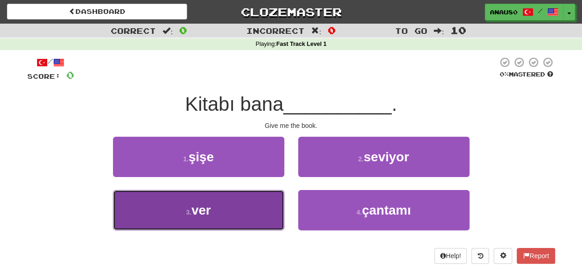
click at [242, 206] on button "3 . ver" at bounding box center [198, 210] width 171 height 40
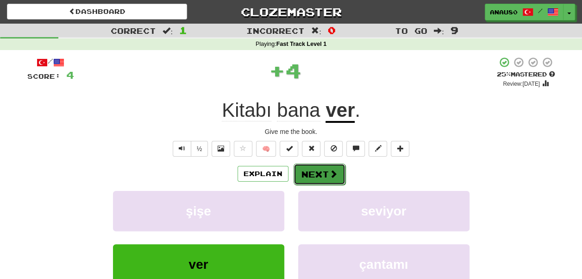
click at [329, 179] on button "Next" at bounding box center [319, 173] width 52 height 21
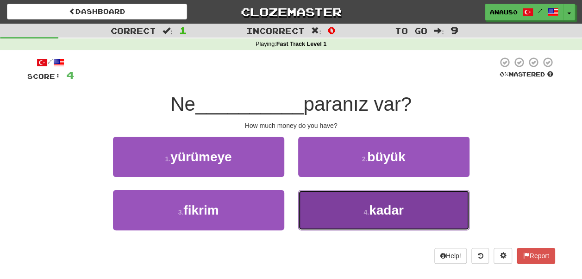
click at [335, 205] on button "4 . kadar" at bounding box center [383, 210] width 171 height 40
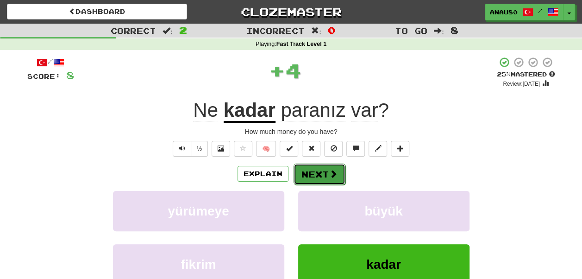
click at [330, 165] on button "Next" at bounding box center [319, 173] width 52 height 21
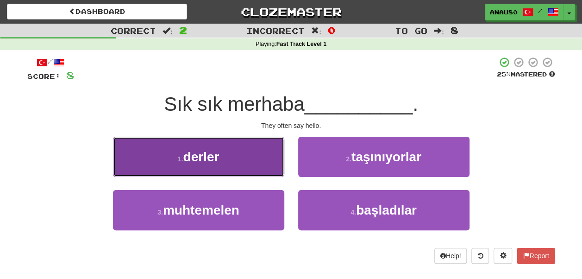
click at [265, 157] on button "1 . derler" at bounding box center [198, 157] width 171 height 40
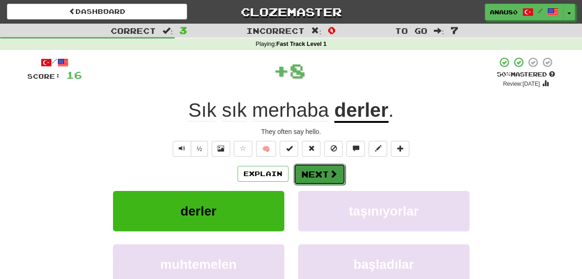
click at [319, 172] on button "Next" at bounding box center [319, 173] width 52 height 21
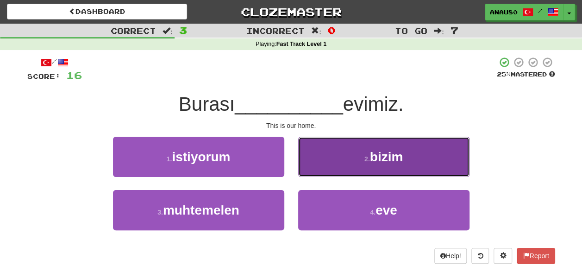
click at [344, 164] on button "2 . bizim" at bounding box center [383, 157] width 171 height 40
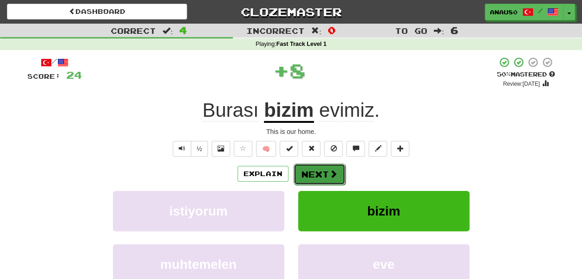
click at [323, 173] on button "Next" at bounding box center [319, 173] width 52 height 21
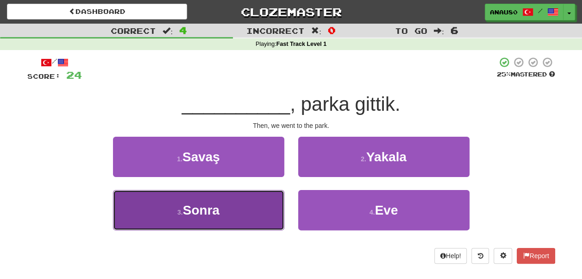
click at [233, 214] on button "3 . Sonra" at bounding box center [198, 210] width 171 height 40
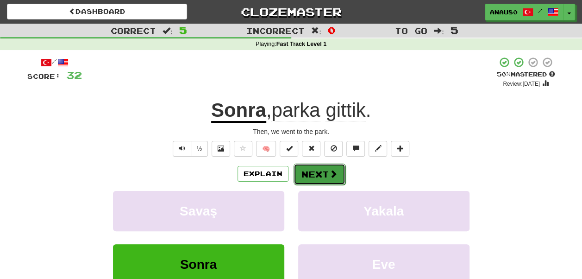
click at [317, 171] on button "Next" at bounding box center [319, 173] width 52 height 21
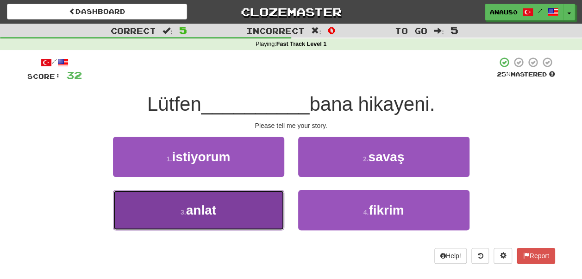
click at [234, 209] on button "3 . anlat" at bounding box center [198, 210] width 171 height 40
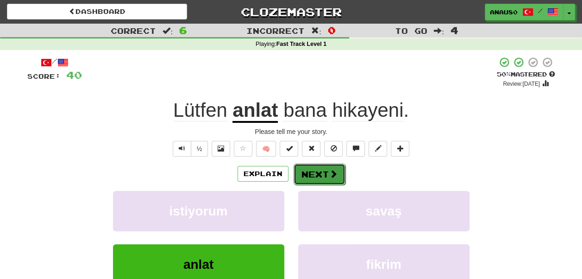
click at [316, 174] on button "Next" at bounding box center [319, 173] width 52 height 21
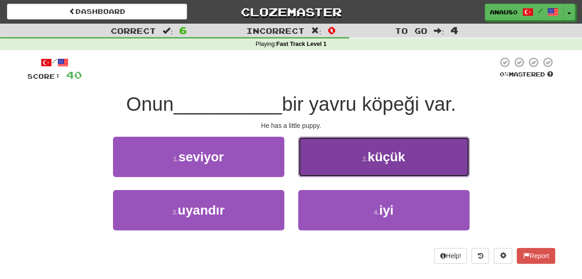
click at [340, 163] on button "2 . küçük" at bounding box center [383, 157] width 171 height 40
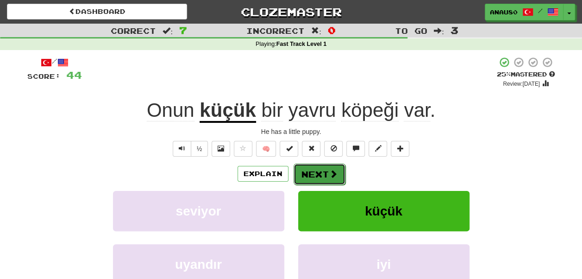
click at [326, 167] on button "Next" at bounding box center [319, 173] width 52 height 21
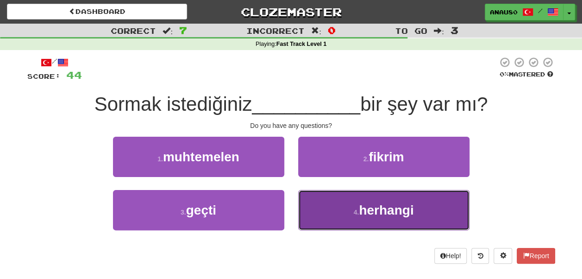
click at [335, 208] on button "4 . herhangi" at bounding box center [383, 210] width 171 height 40
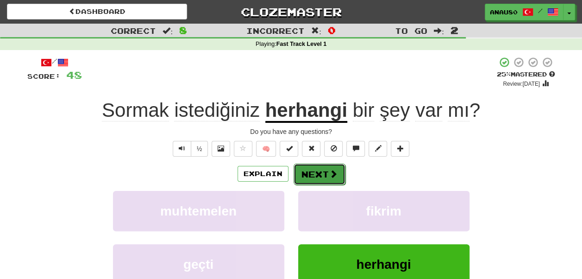
click at [321, 173] on button "Next" at bounding box center [319, 173] width 52 height 21
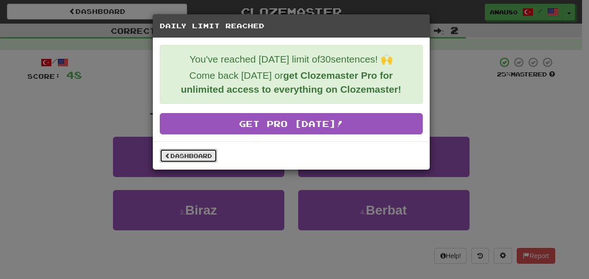
click at [185, 153] on link "Dashboard" at bounding box center [188, 156] width 57 height 14
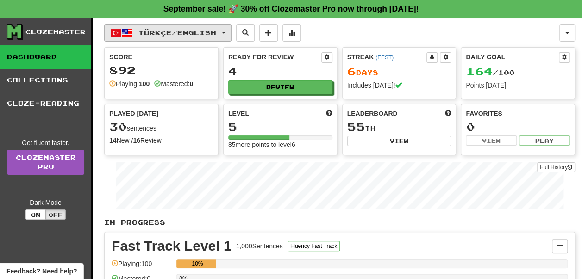
click at [183, 31] on span "Türkçe / English" at bounding box center [177, 33] width 78 height 8
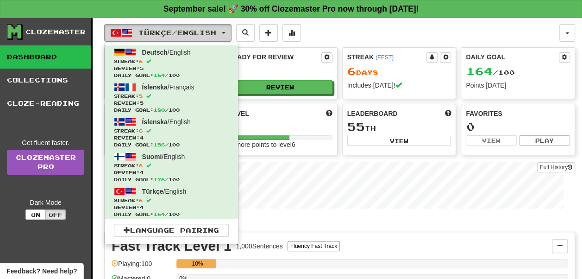
click at [216, 29] on span "Türkçe / English" at bounding box center [177, 33] width 78 height 8
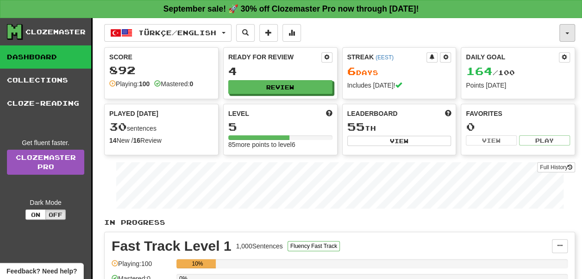
click at [566, 35] on button "button" at bounding box center [567, 33] width 16 height 18
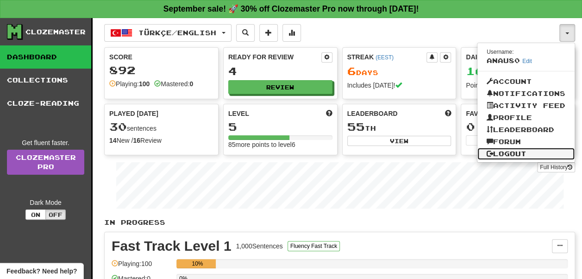
click at [505, 151] on link "Logout" at bounding box center [525, 154] width 97 height 12
